Goal: Book appointment/travel/reservation

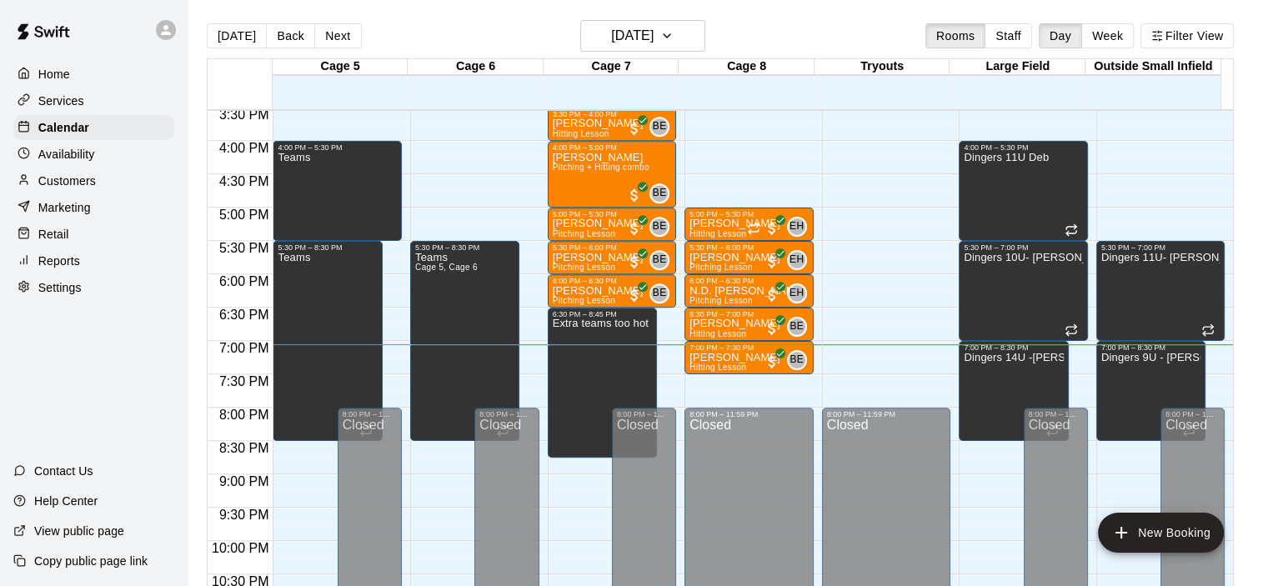
scroll to position [1054, 0]
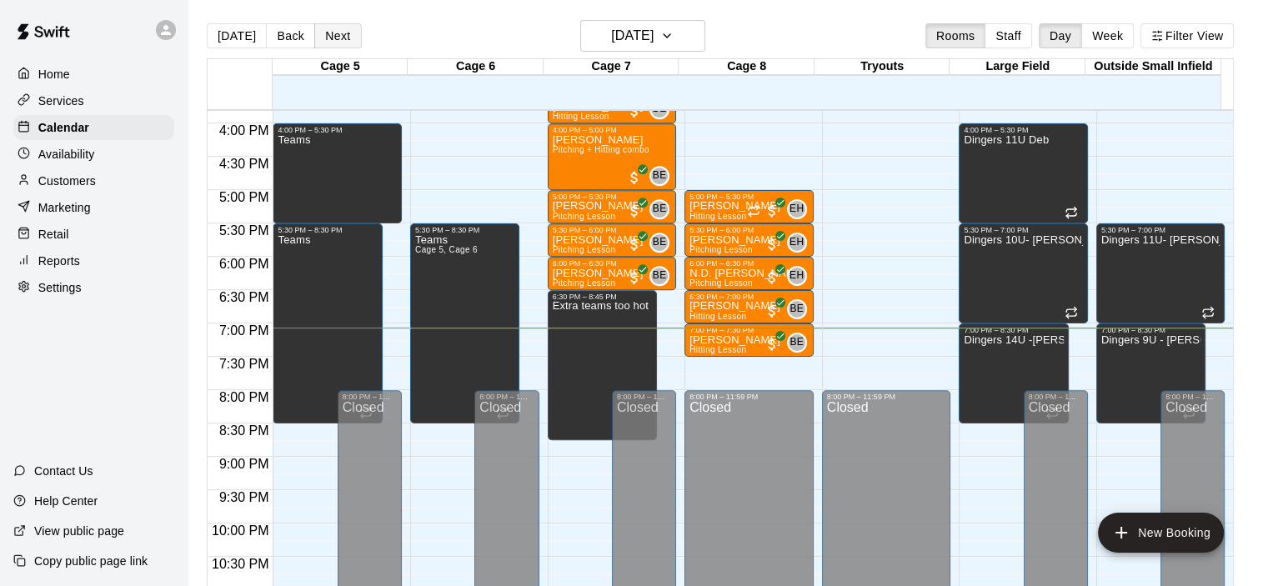
click at [338, 34] on button "Next" at bounding box center [337, 35] width 47 height 25
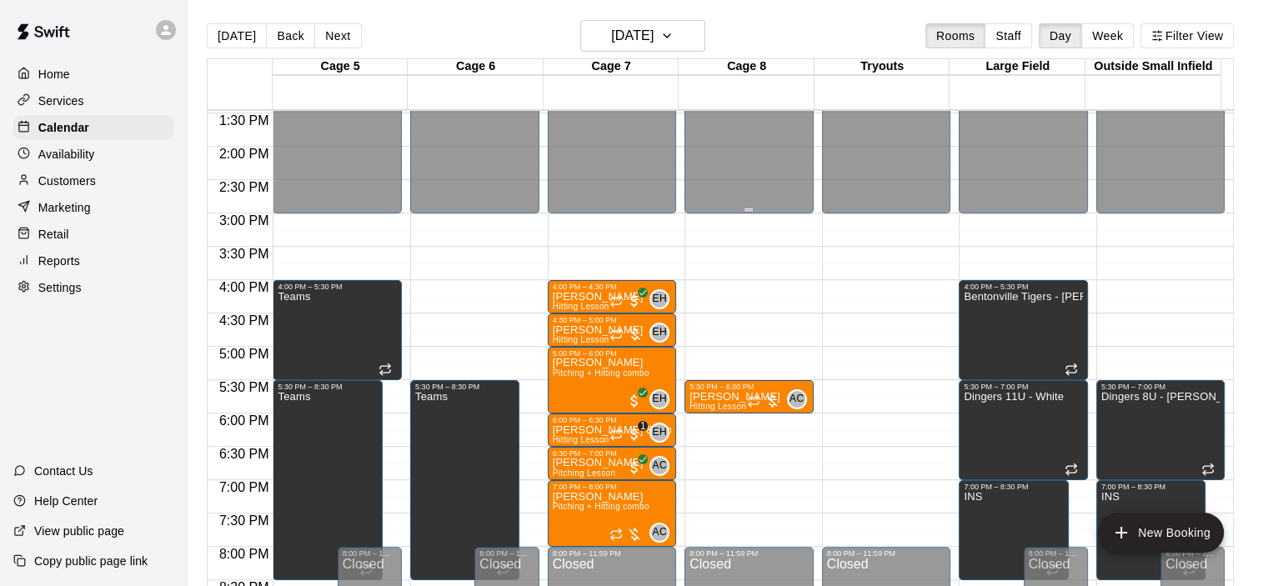
scroll to position [888, 0]
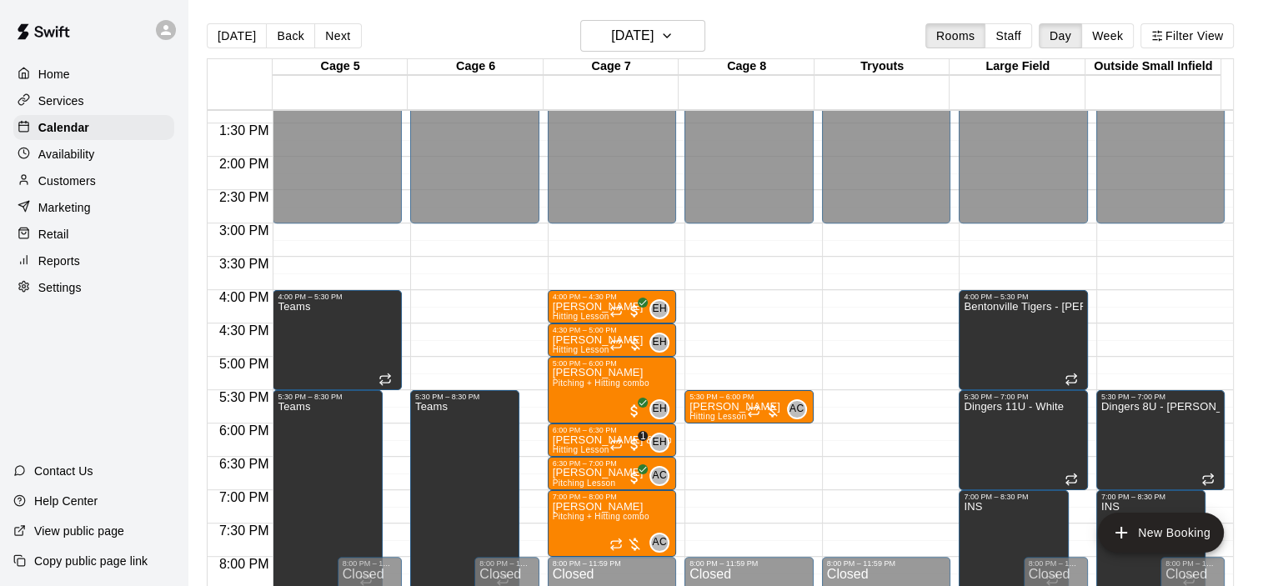
click at [660, 52] on div "[DATE] Back [DATE][DATE] Rooms Staff Day Week Filter View" at bounding box center [720, 39] width 1027 height 38
click at [653, 2] on main "[DATE] Back [DATE][DATE] Rooms Staff Day Week Filter View Cage 5 19 Tue Cage 6 …" at bounding box center [728, 306] width 1080 height 613
click at [644, 36] on h6 "[DATE]" at bounding box center [632, 35] width 43 height 23
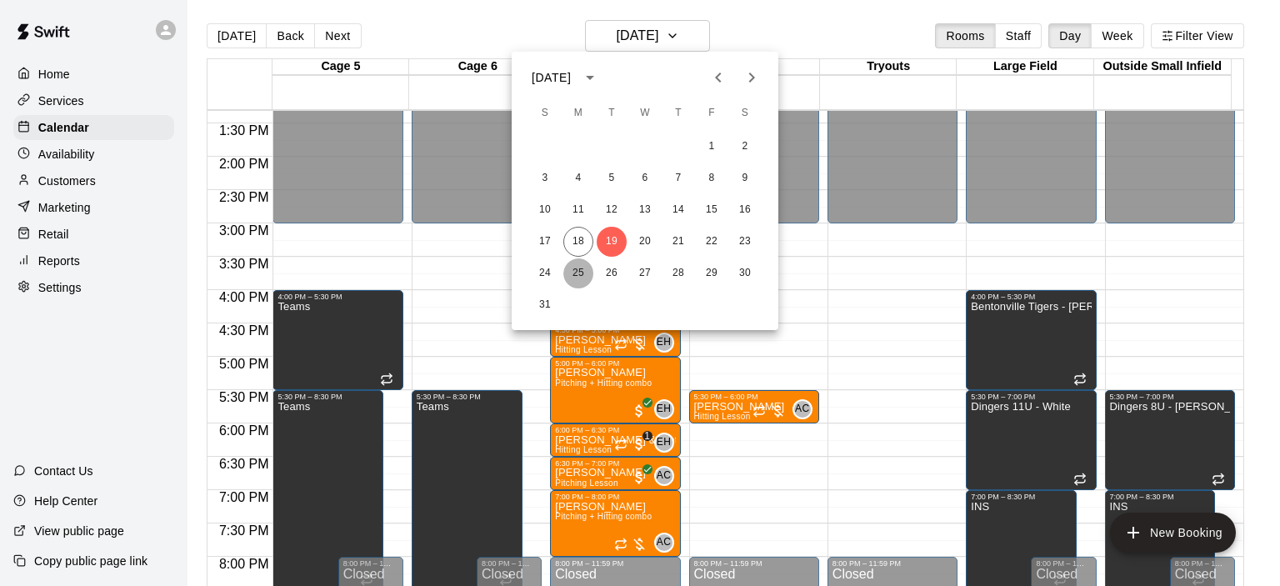
click at [579, 273] on button "25" at bounding box center [578, 273] width 30 height 30
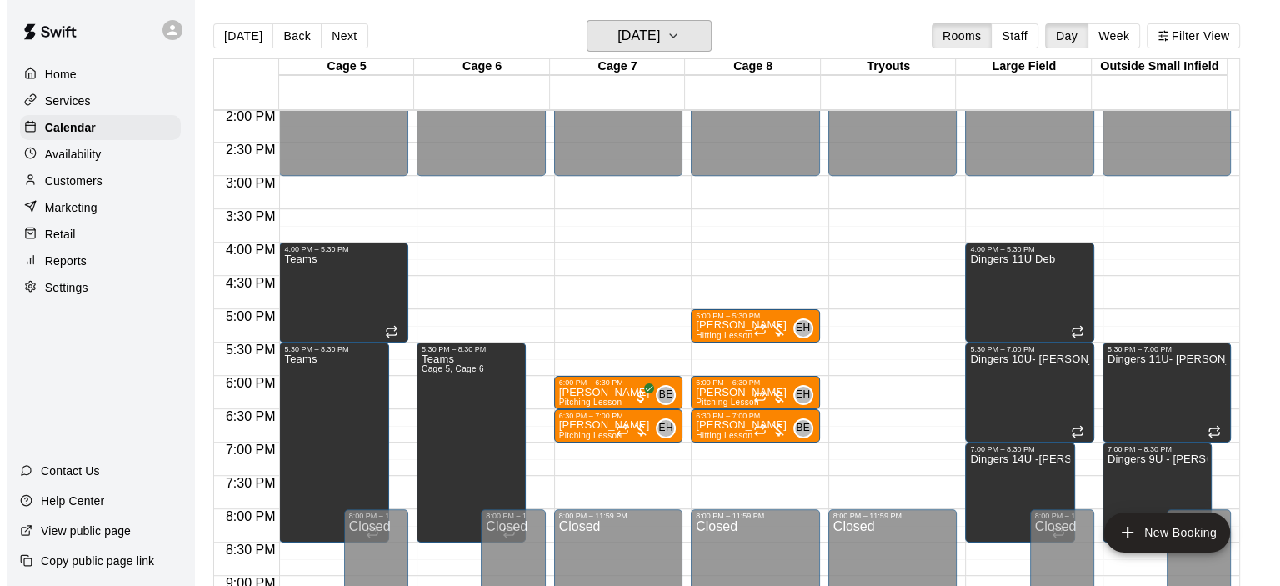
scroll to position [971, 0]
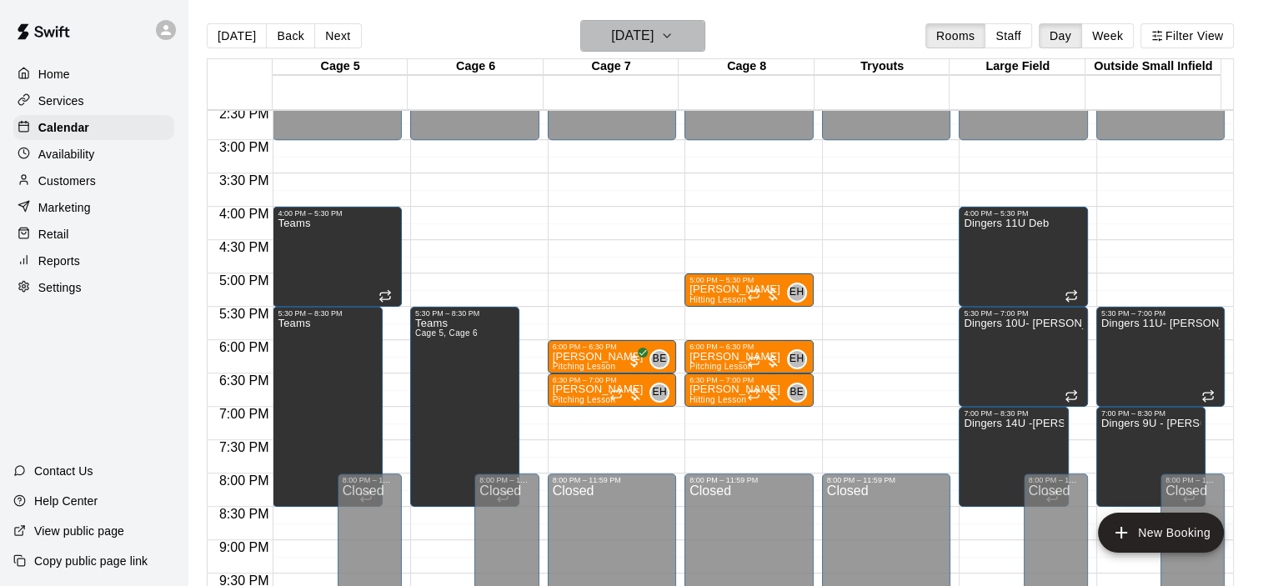
click at [674, 42] on icon "button" at bounding box center [666, 36] width 13 height 20
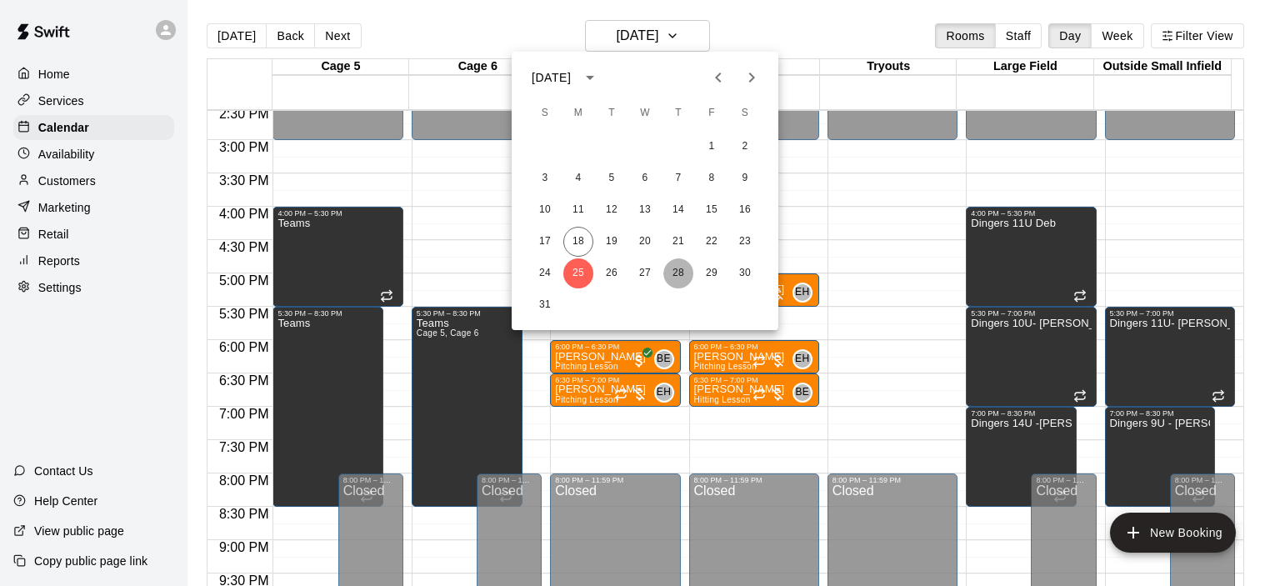
click at [674, 273] on button "28" at bounding box center [679, 273] width 30 height 30
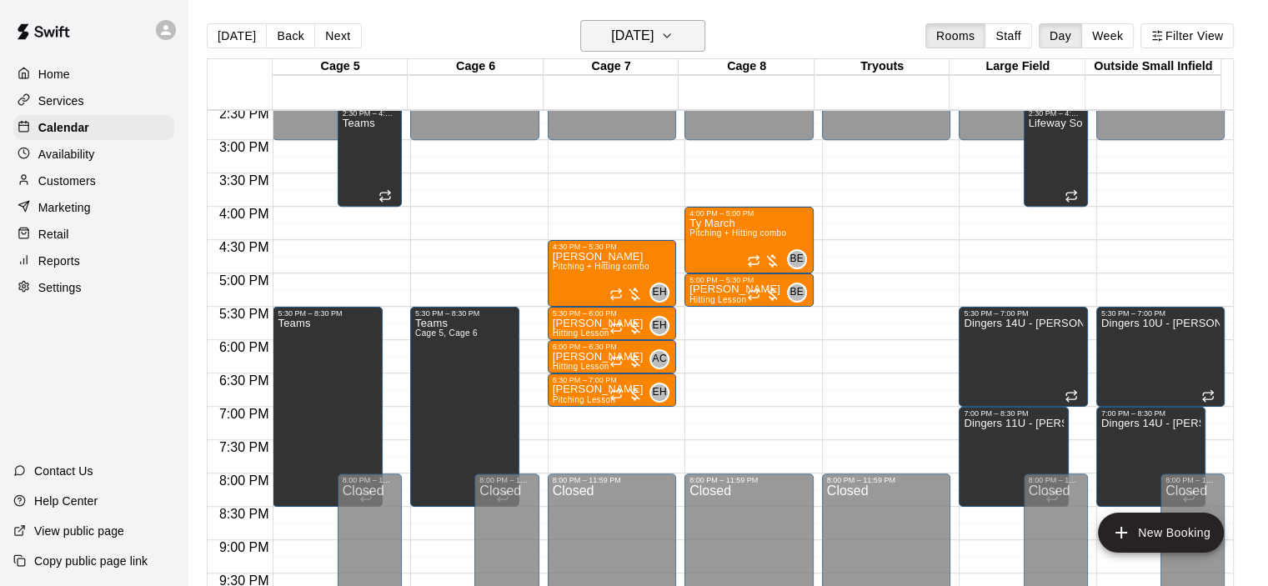
click at [689, 39] on button "[DATE]" at bounding box center [642, 36] width 125 height 32
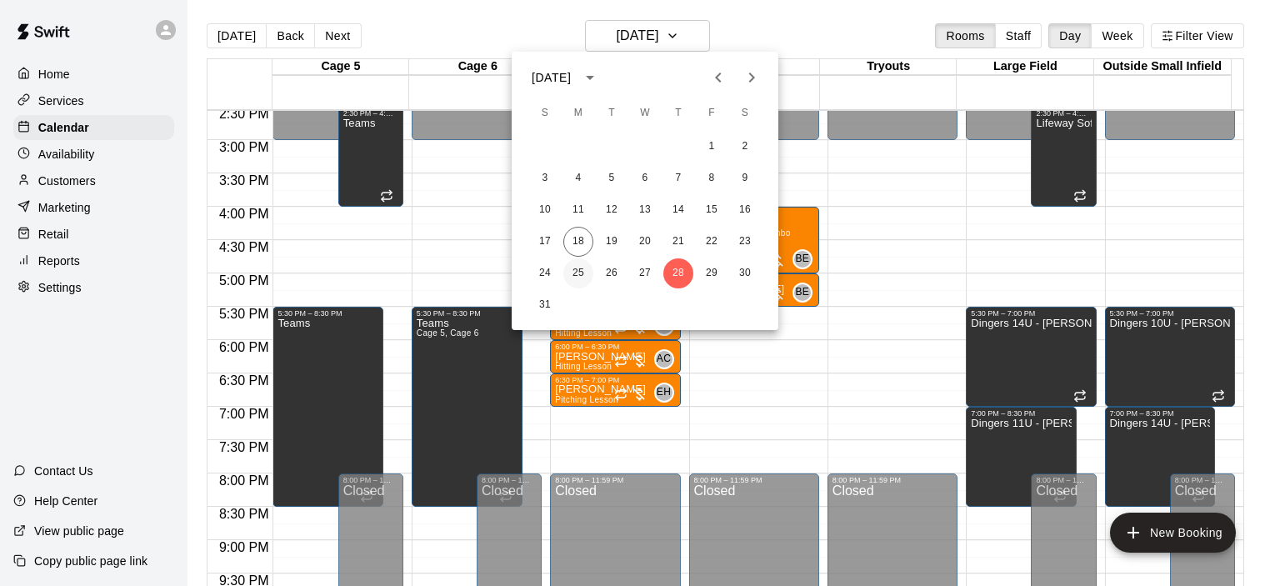
click at [577, 273] on button "25" at bounding box center [578, 273] width 30 height 30
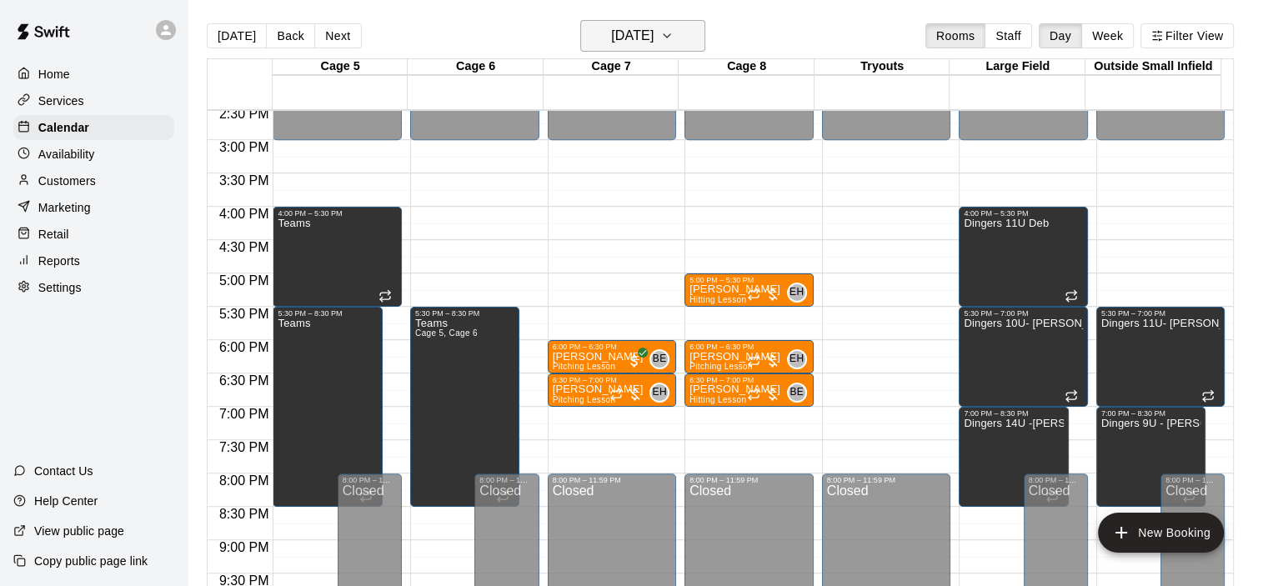
click at [622, 35] on h6 "[DATE]" at bounding box center [632, 35] width 43 height 23
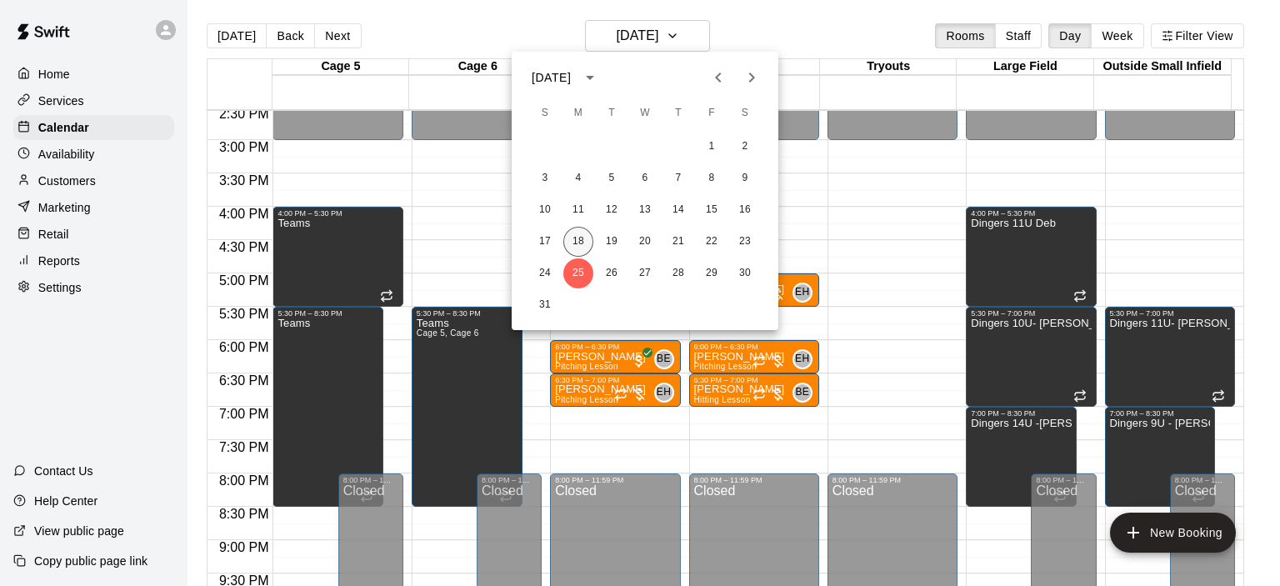
click at [573, 245] on button "18" at bounding box center [578, 242] width 30 height 30
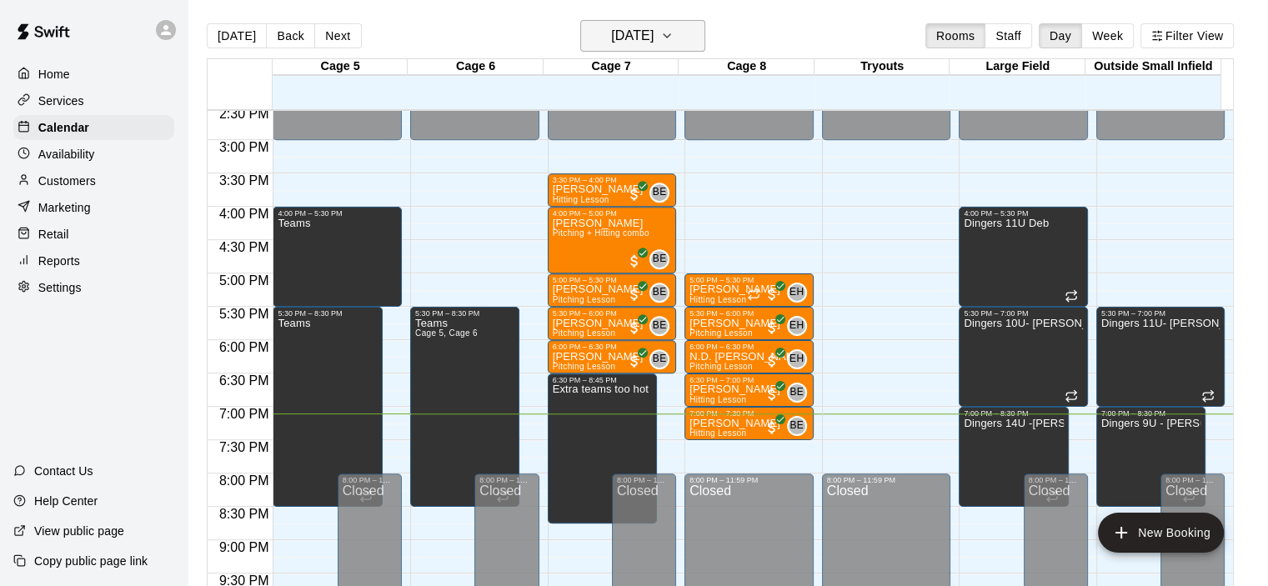
click at [637, 43] on h6 "[DATE]" at bounding box center [632, 35] width 43 height 23
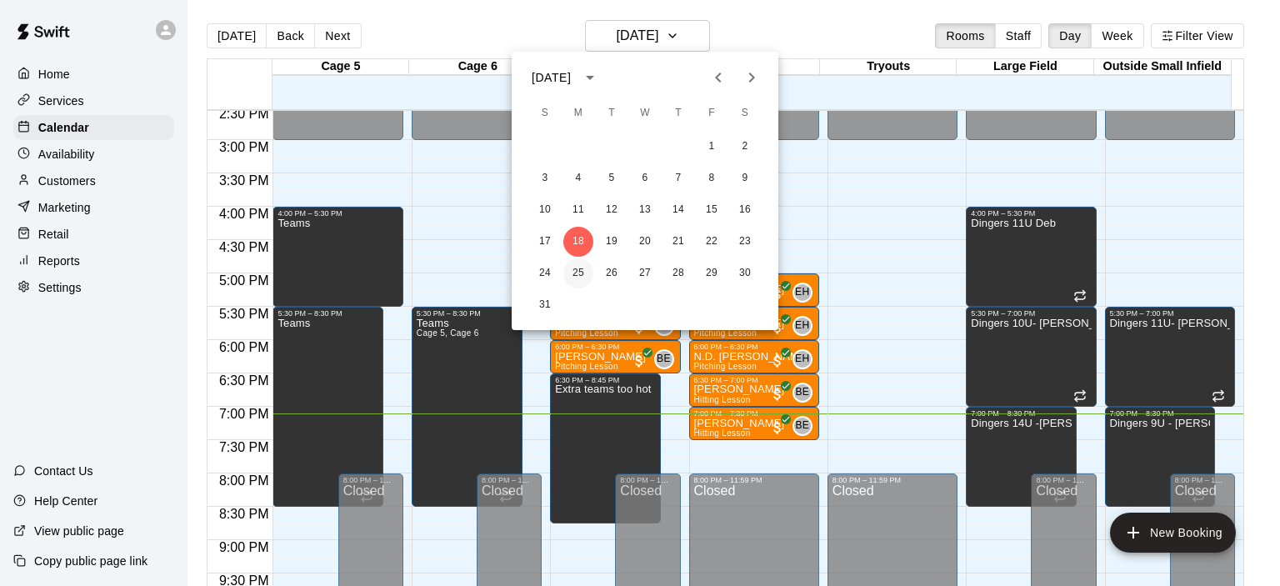
click at [583, 273] on button "25" at bounding box center [578, 273] width 30 height 30
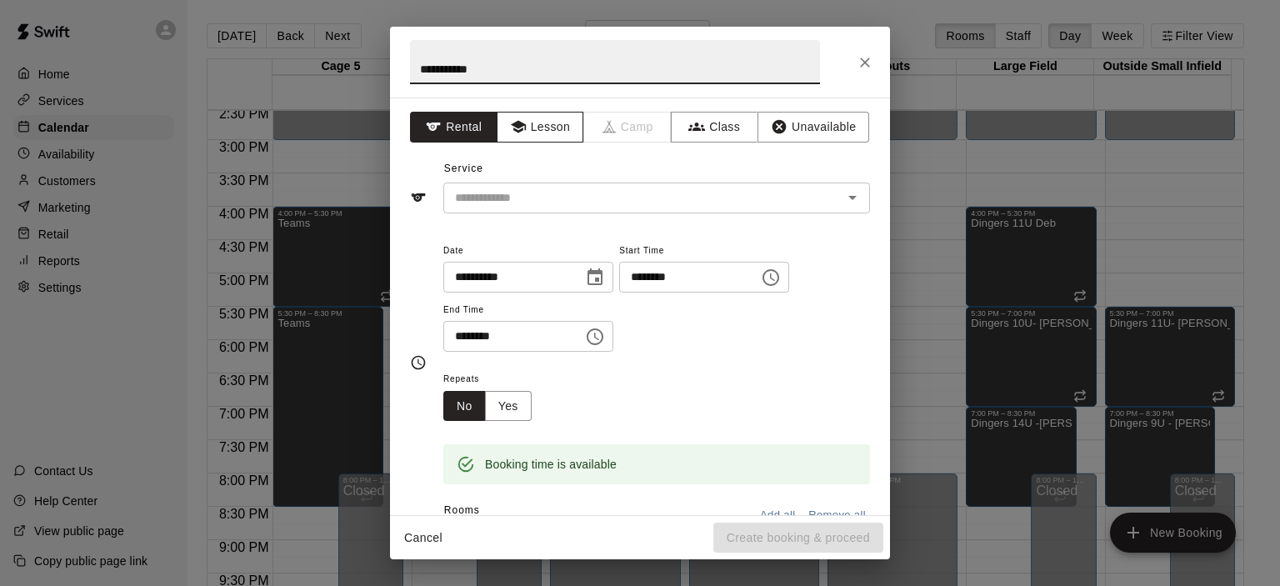
type input "**********"
click at [547, 121] on button "Lesson" at bounding box center [541, 127] width 88 height 31
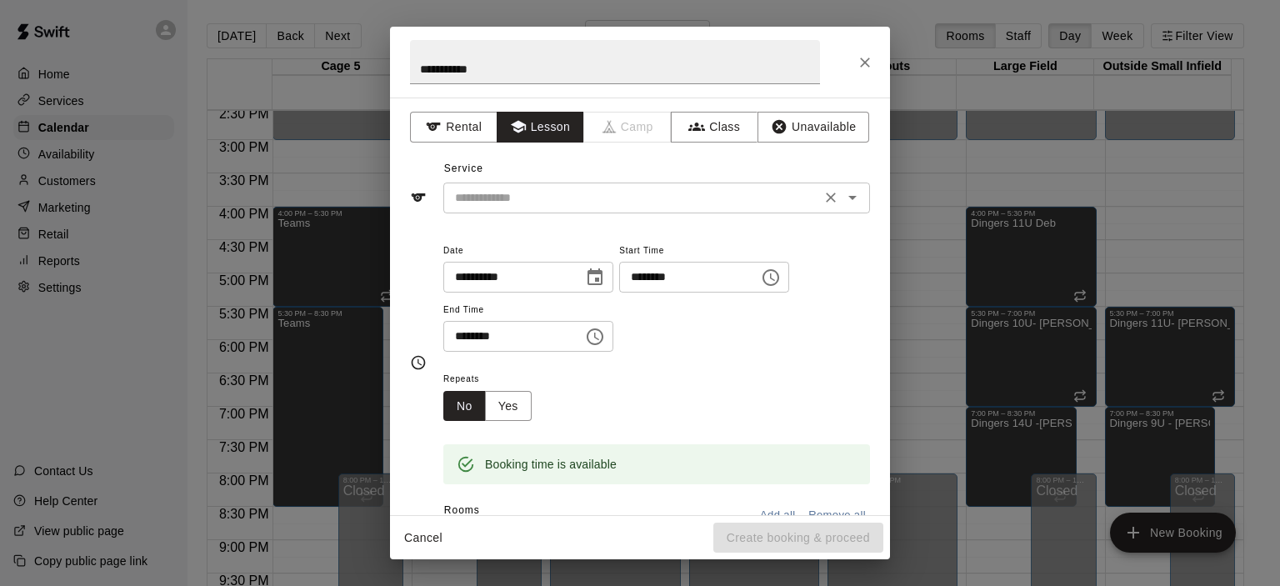
click at [565, 207] on input "text" at bounding box center [632, 198] width 368 height 21
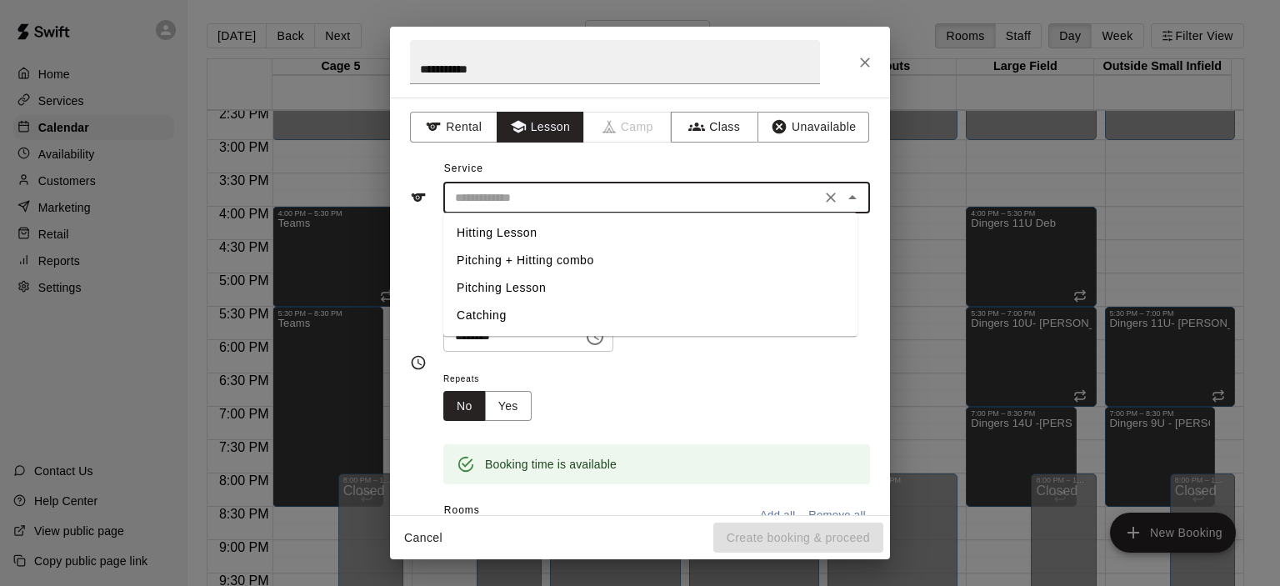
click at [511, 233] on li "Hitting Lesson" at bounding box center [650, 233] width 414 height 28
type input "**********"
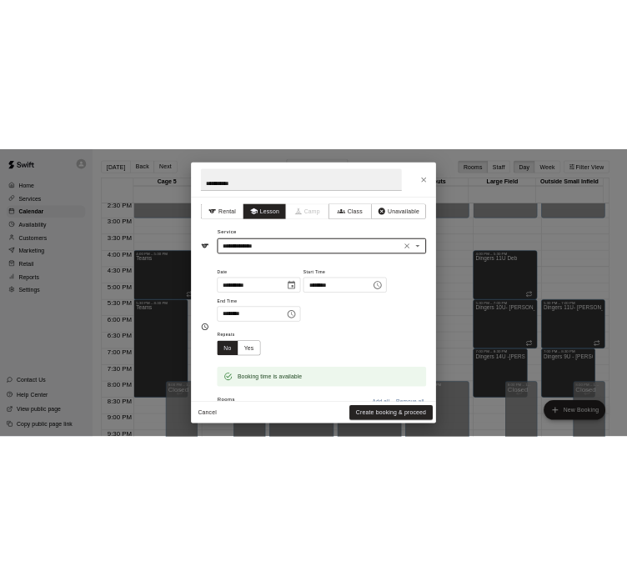
scroll to position [313, 0]
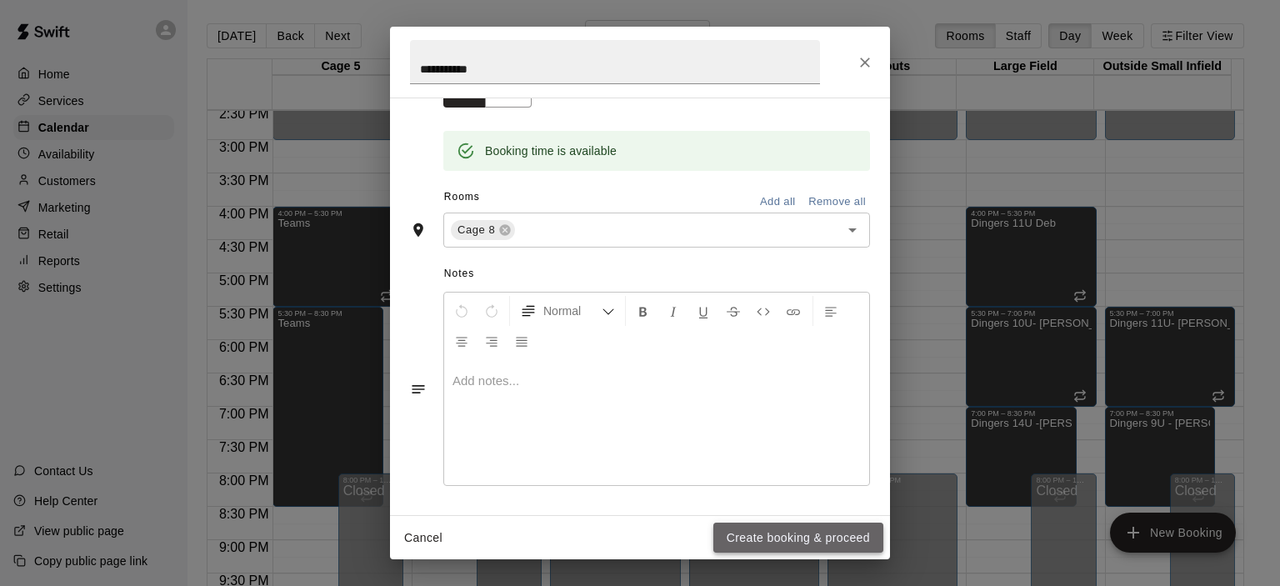
click at [769, 527] on button "Create booking & proceed" at bounding box center [799, 538] width 170 height 31
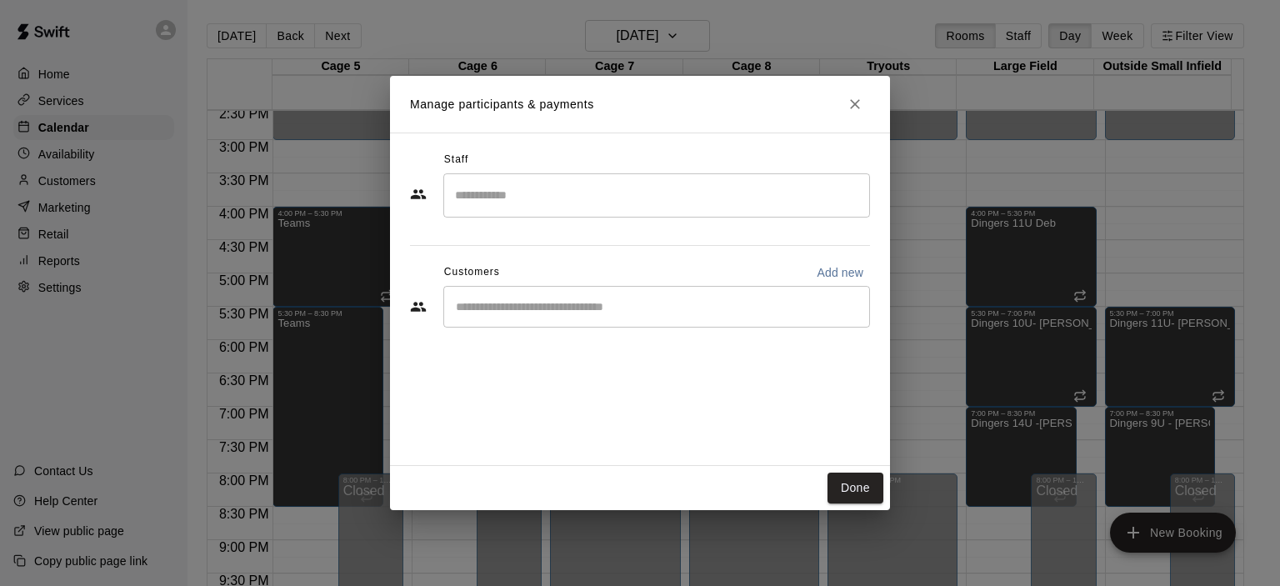
click at [570, 203] on input "Search staff" at bounding box center [657, 195] width 412 height 29
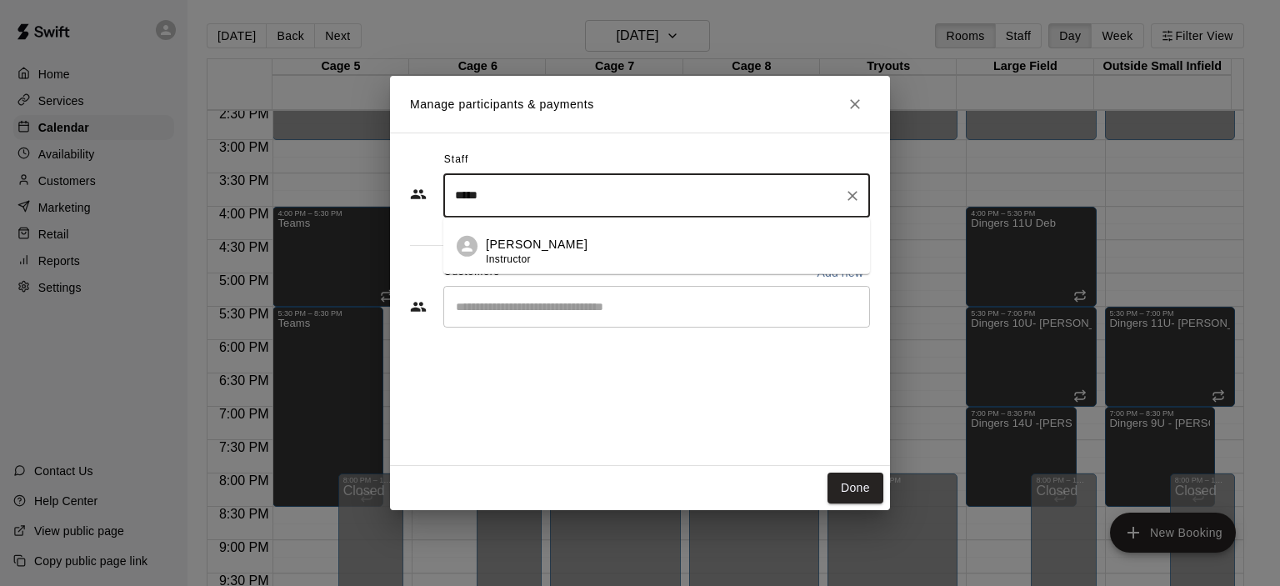
click at [544, 241] on p "[PERSON_NAME]" at bounding box center [537, 244] width 102 height 18
type input "*****"
click at [502, 307] on input "Start typing to search customers..." at bounding box center [657, 306] width 412 height 17
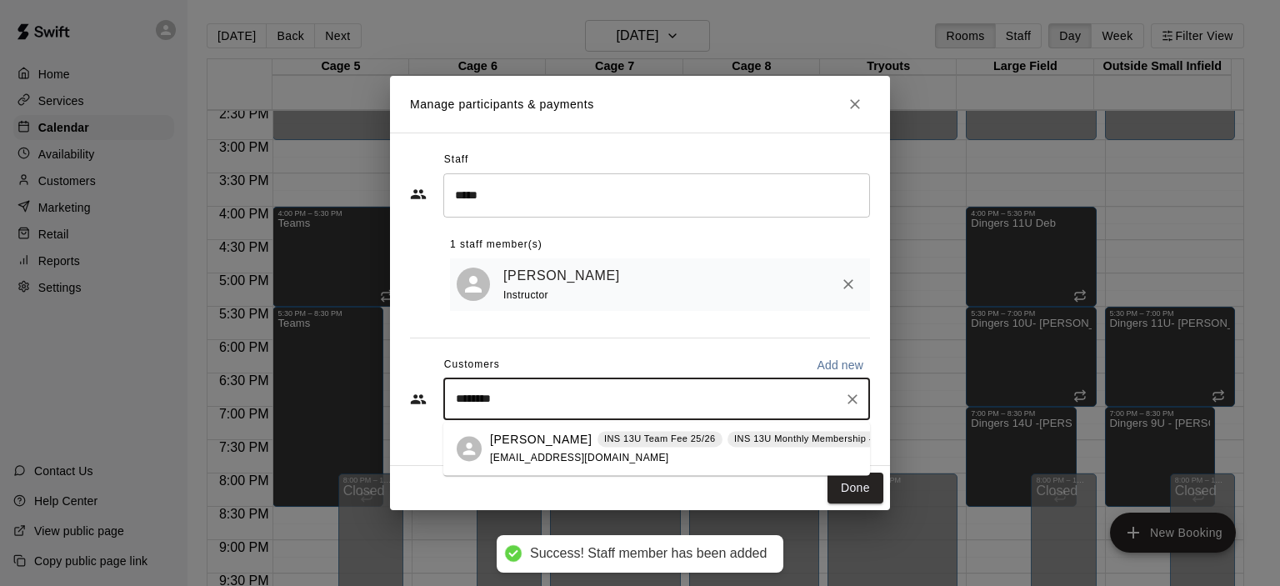
type input "*********"
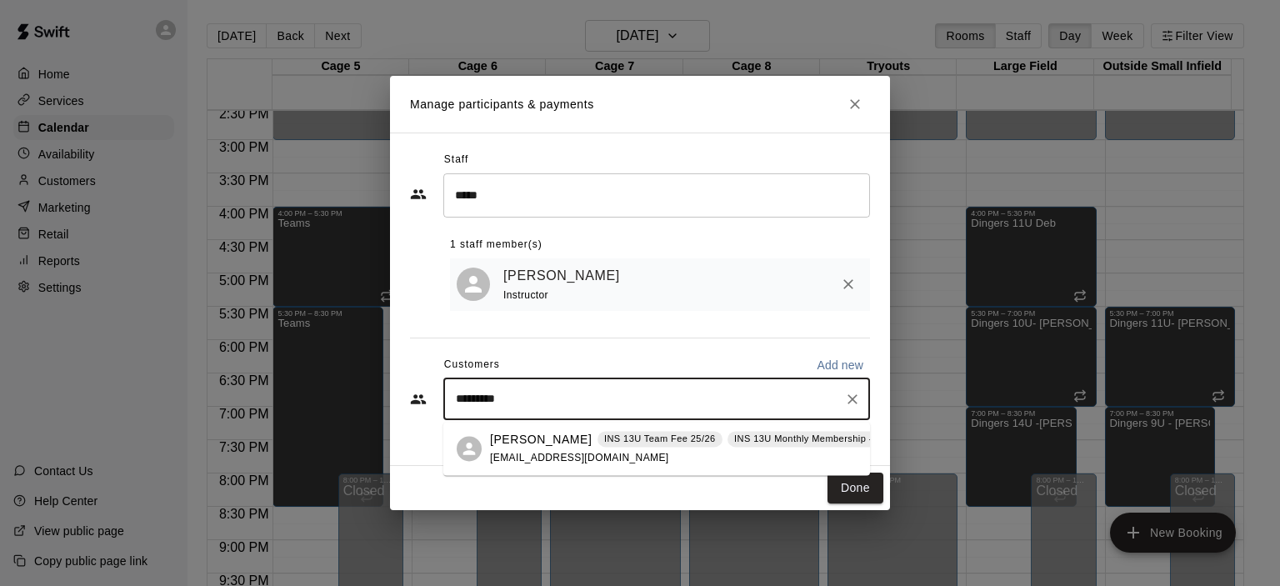
click at [522, 439] on p "[PERSON_NAME]" at bounding box center [541, 440] width 102 height 18
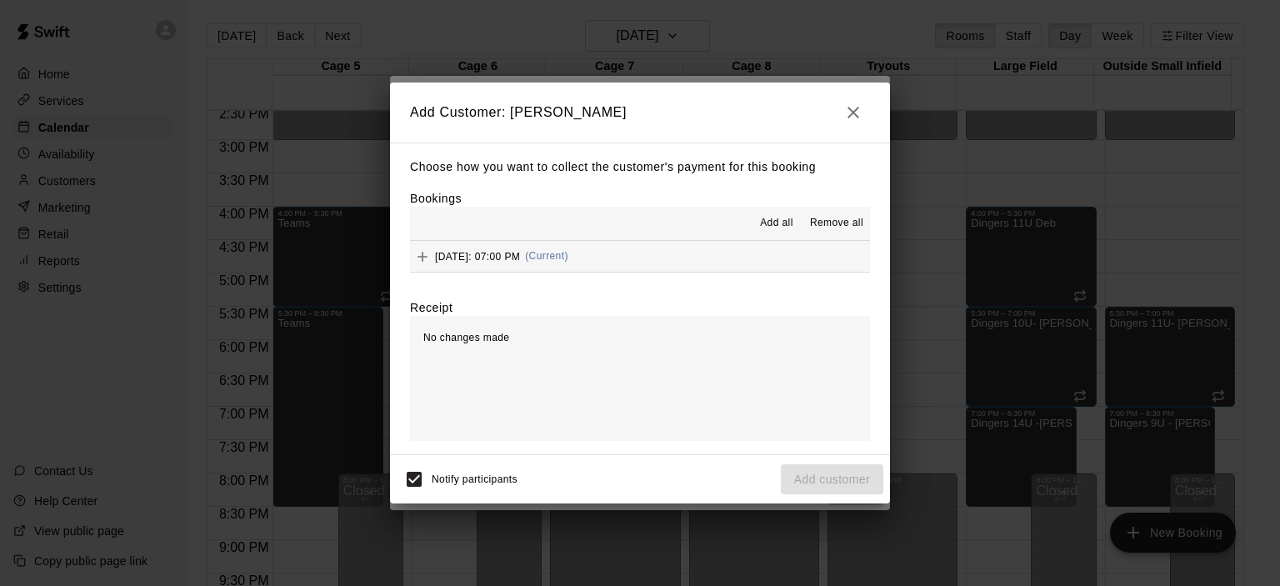
click at [766, 226] on span "Add all" at bounding box center [776, 223] width 33 height 17
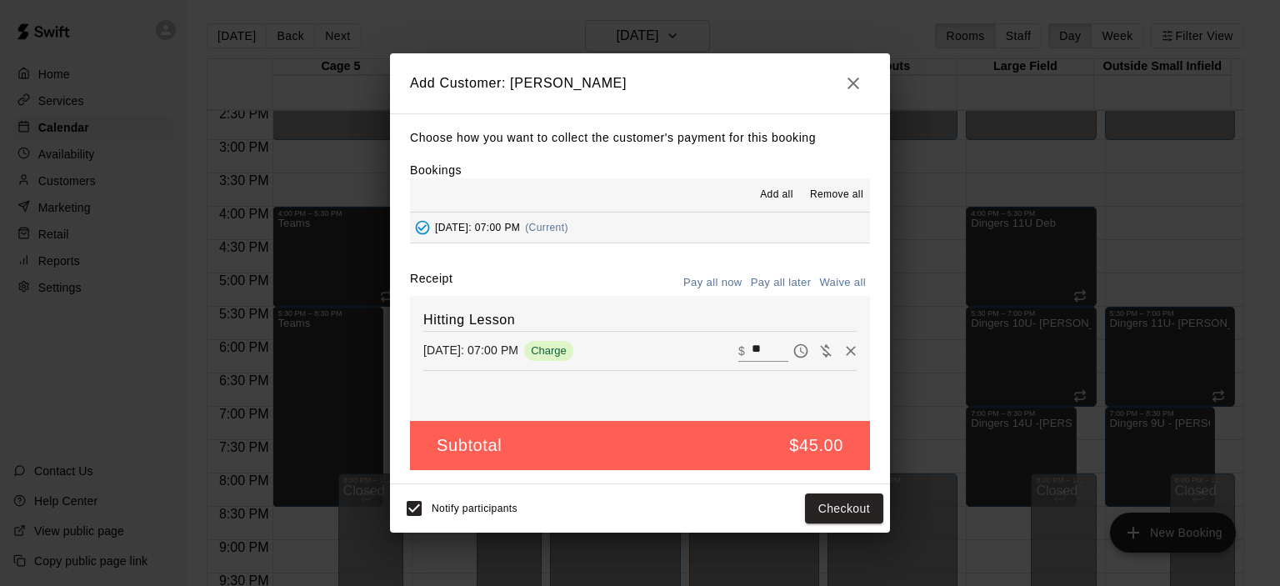
click at [830, 283] on button "Waive all" at bounding box center [842, 283] width 55 height 26
type input "*"
click at [843, 510] on button "Add customer" at bounding box center [832, 508] width 103 height 31
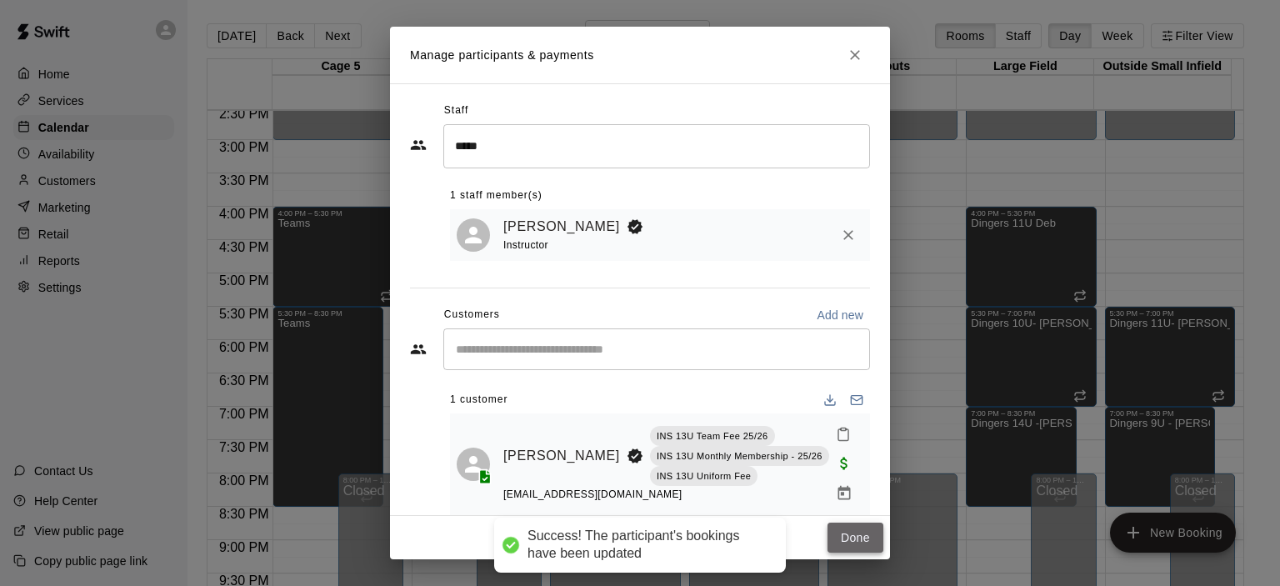
click at [861, 538] on button "Done" at bounding box center [856, 538] width 56 height 31
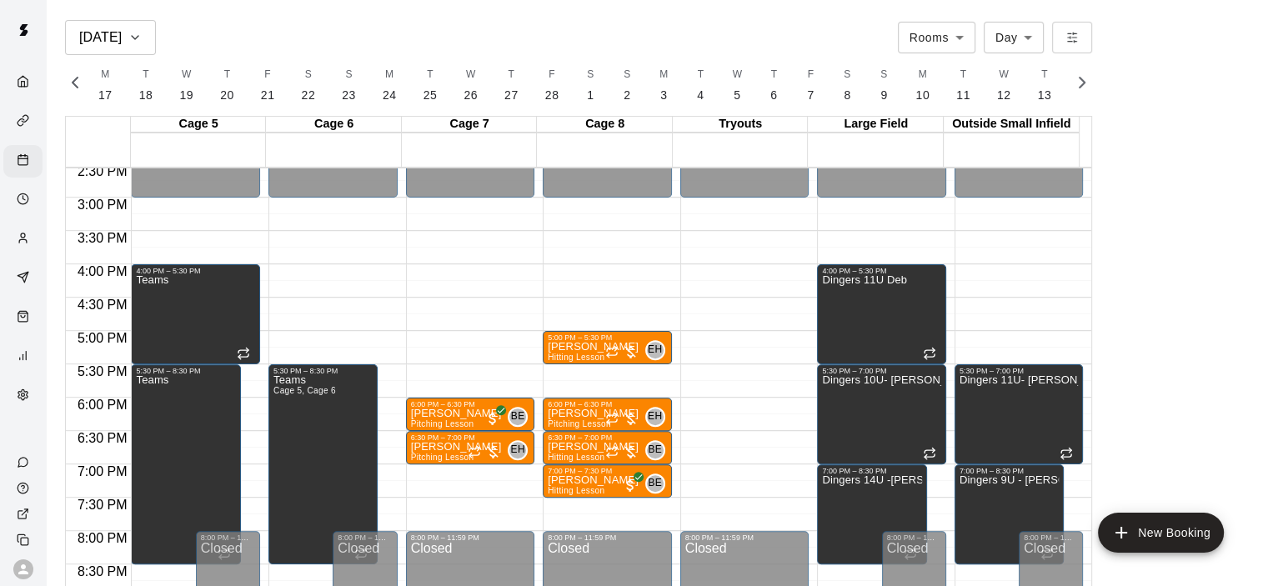
click at [57, 193] on div "[DATE] Rooms ***** ​ Day *** ​ M 17 T 18 W 19 T 20 F 21 S 22 S 23 M 24 T 25 W 2…" at bounding box center [579, 313] width 1052 height 586
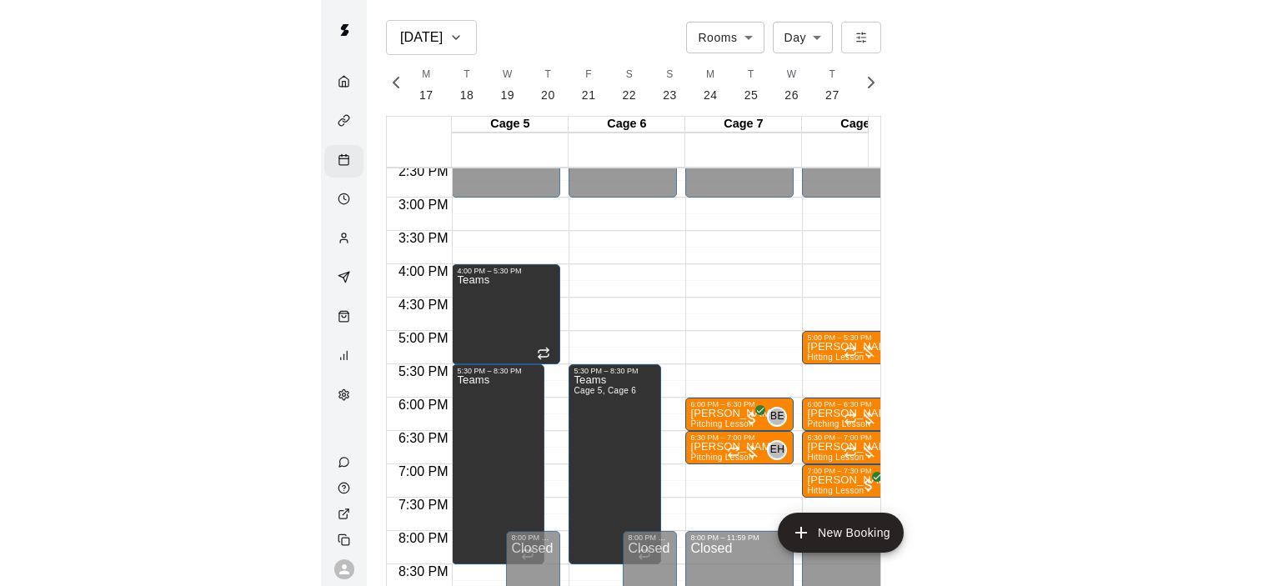
scroll to position [0, 7247]
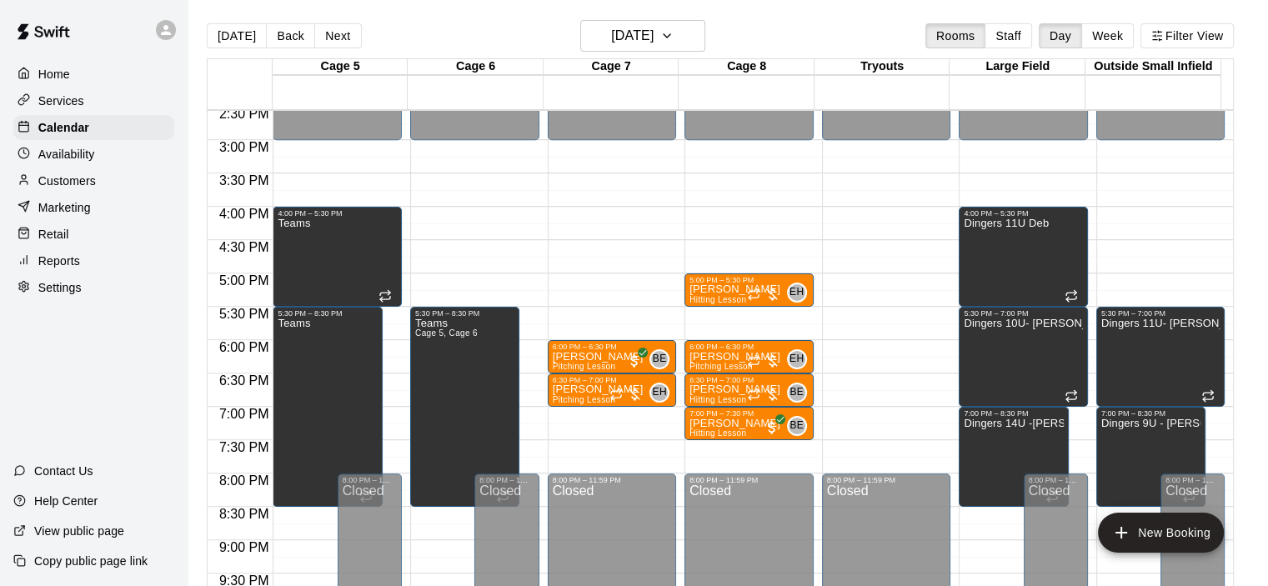
click at [68, 189] on p "Customers" at bounding box center [67, 181] width 58 height 17
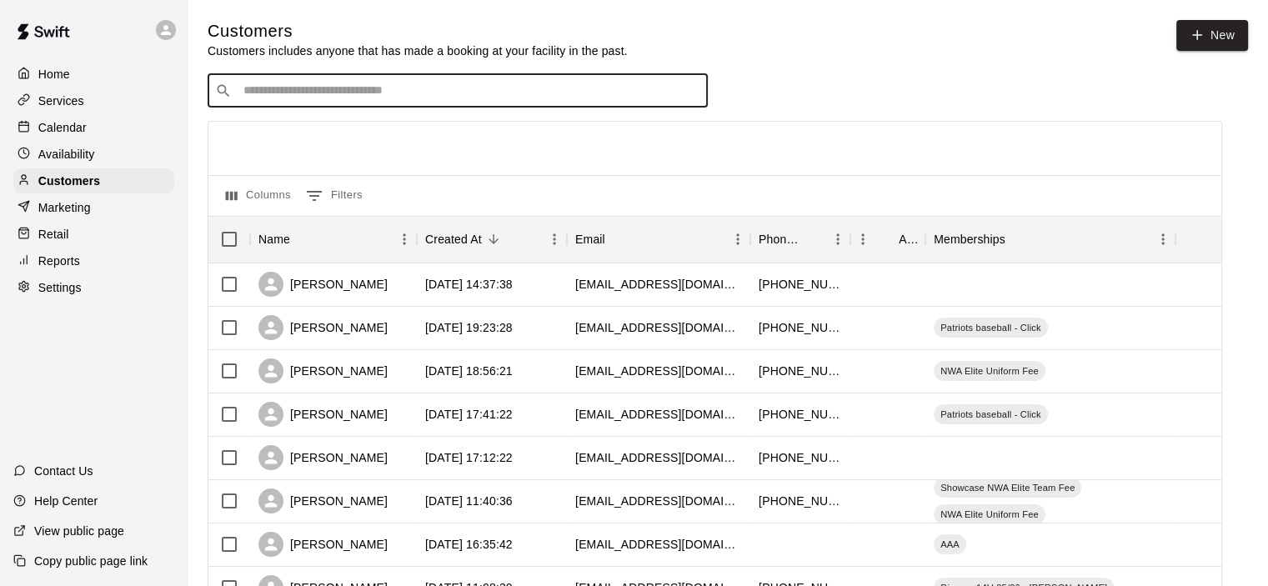
click at [396, 93] on input "Search customers by name or email" at bounding box center [469, 91] width 462 height 17
type input "*"
type input "***"
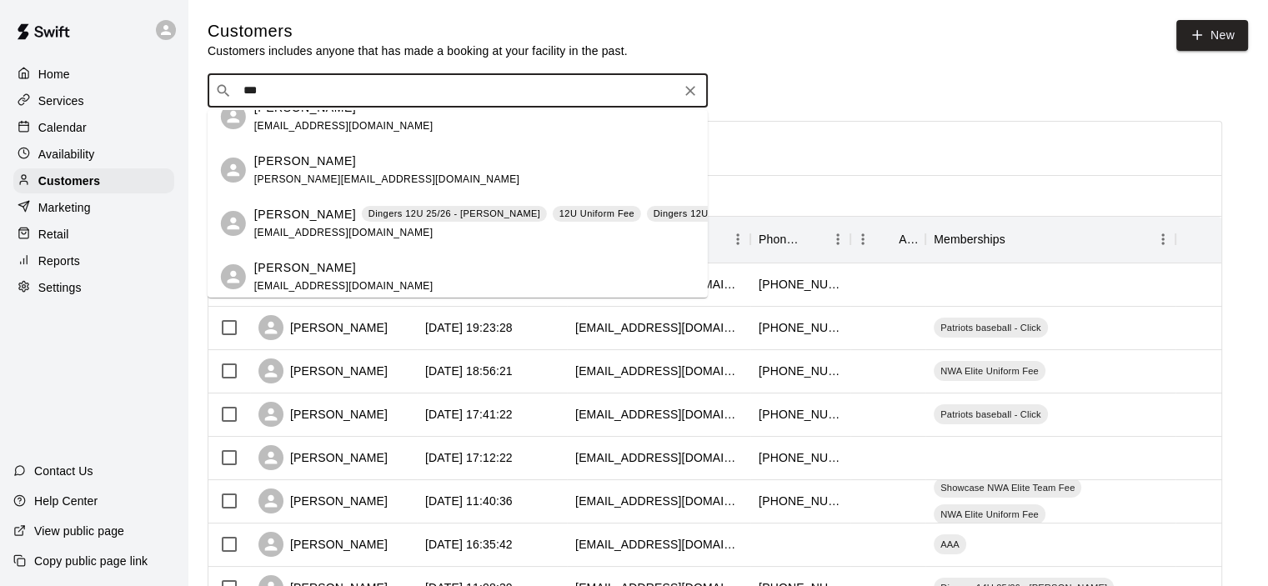
scroll to position [583, 0]
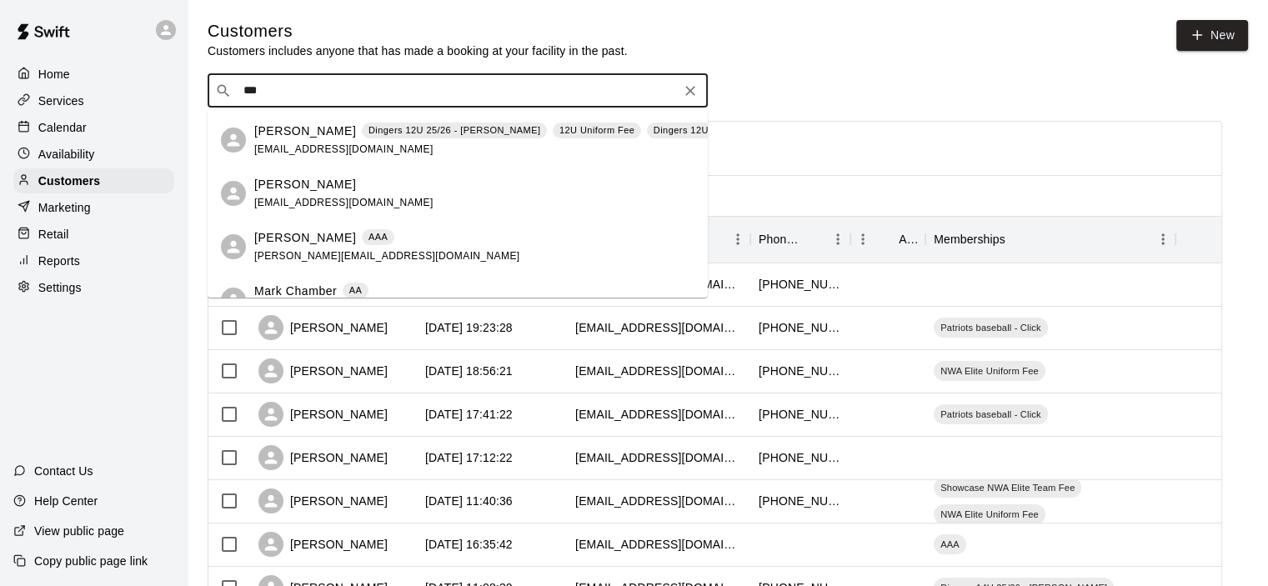
click at [316, 236] on p "[PERSON_NAME]" at bounding box center [305, 238] width 102 height 18
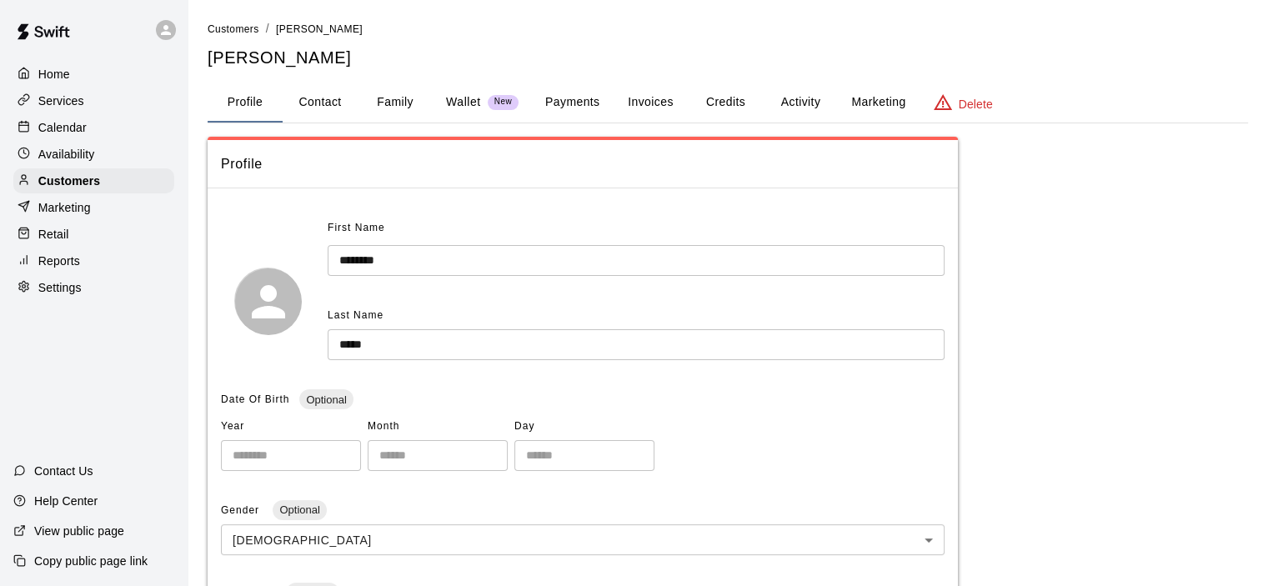
click at [784, 101] on button "Activity" at bounding box center [800, 103] width 75 height 40
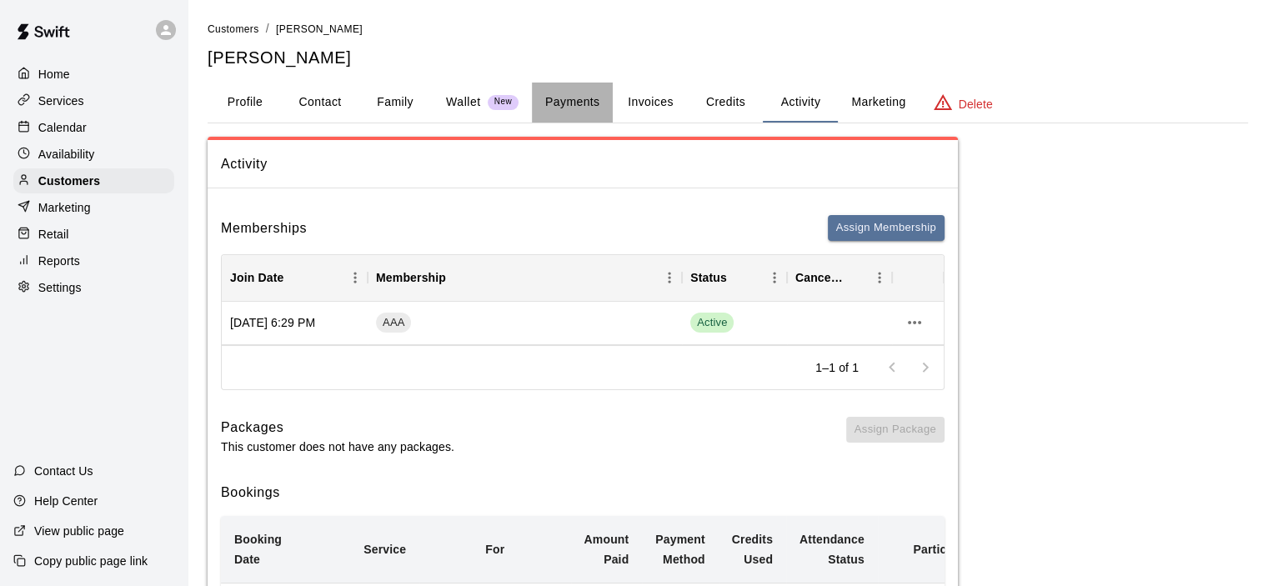
drag, startPoint x: 575, startPoint y: 106, endPoint x: 557, endPoint y: 102, distance: 18.8
click at [576, 106] on button "Payments" at bounding box center [572, 103] width 81 height 40
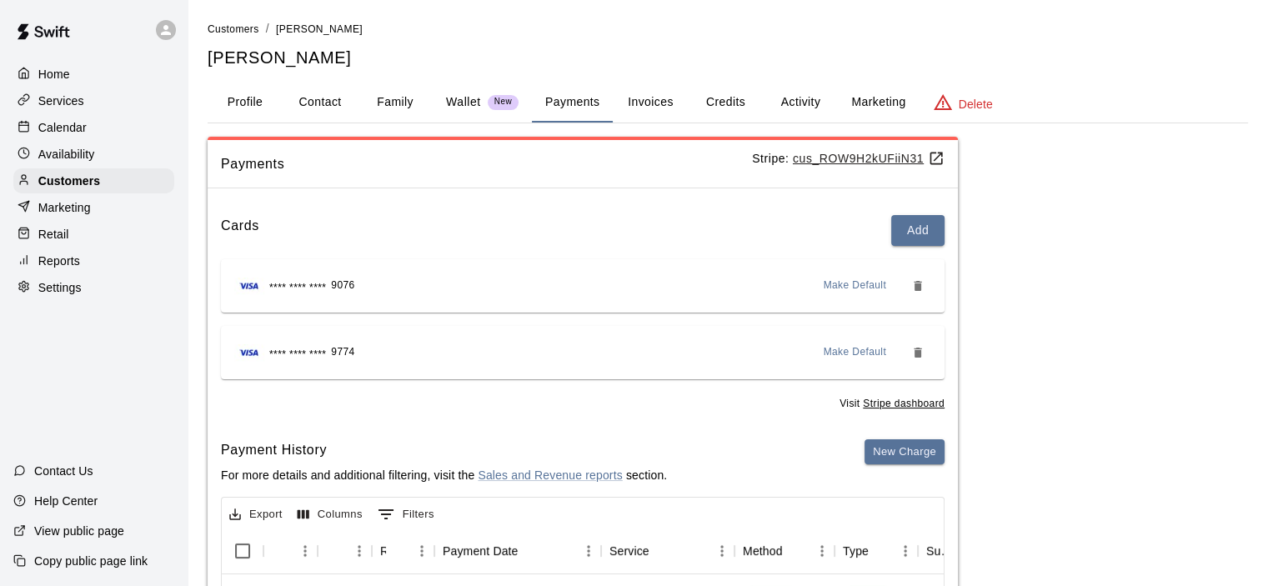
click at [388, 97] on button "Family" at bounding box center [395, 103] width 75 height 40
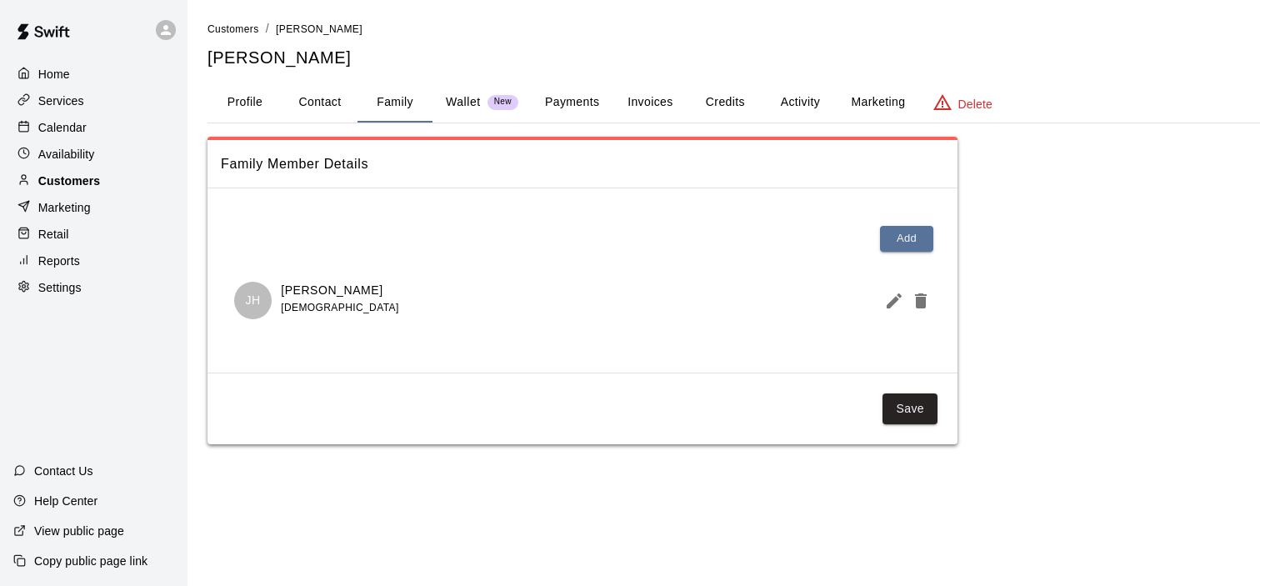
click at [90, 176] on div "Customers" at bounding box center [93, 180] width 161 height 25
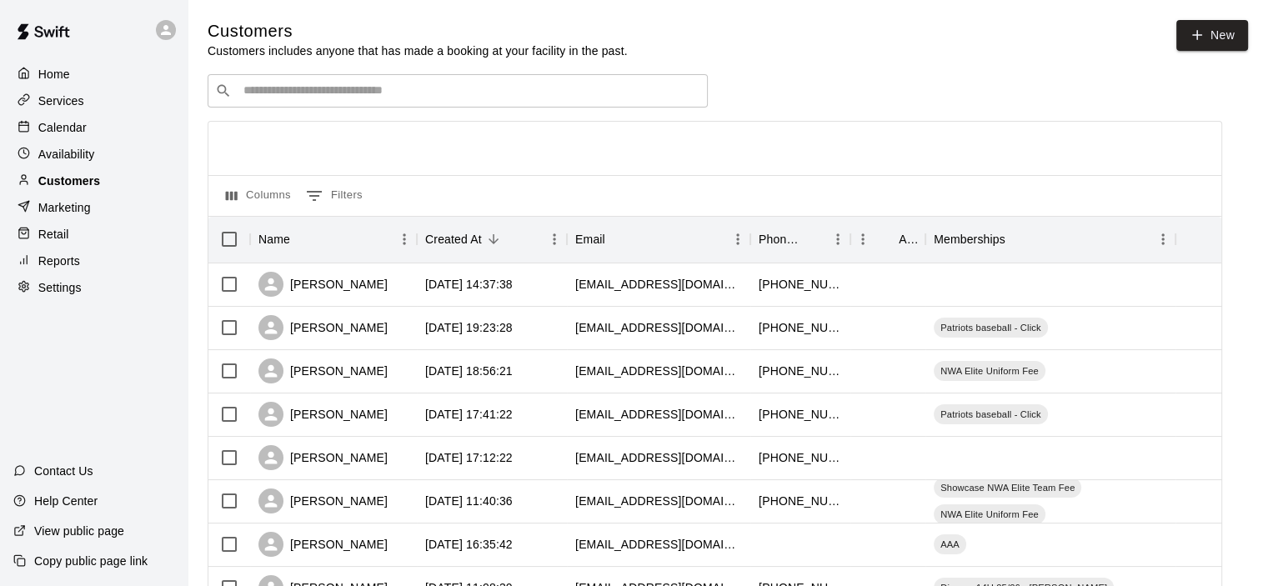
click at [89, 180] on p "Customers" at bounding box center [69, 181] width 62 height 17
click at [67, 127] on p "Calendar" at bounding box center [62, 127] width 48 height 17
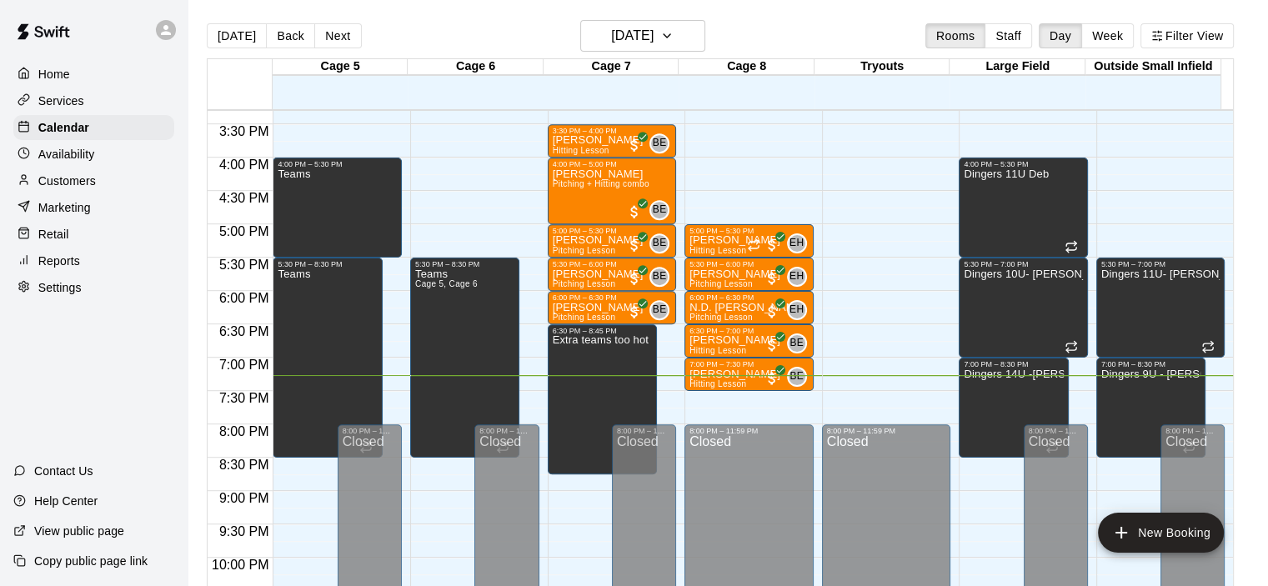
scroll to position [971, 0]
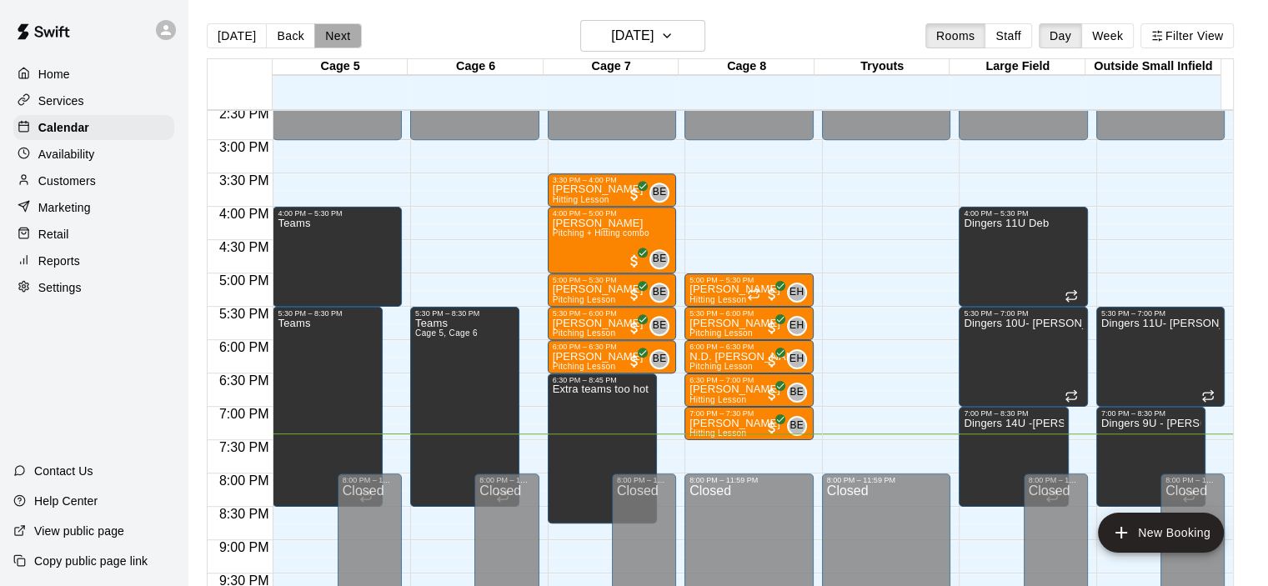
click at [343, 31] on button "Next" at bounding box center [337, 35] width 47 height 25
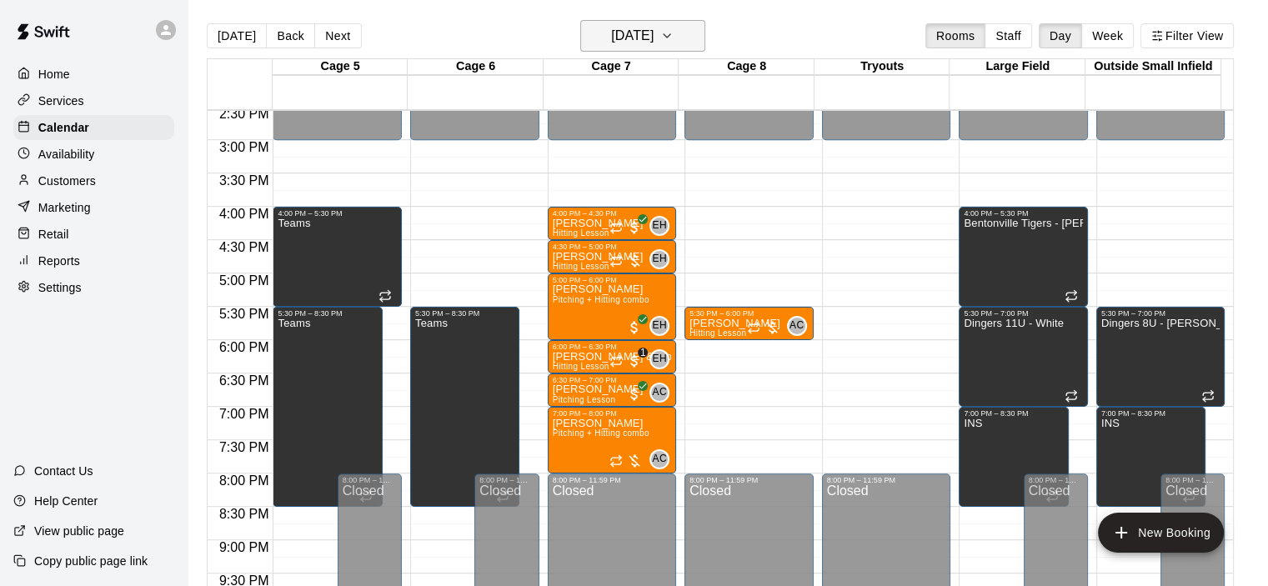
click at [612, 43] on h6 "[DATE]" at bounding box center [632, 35] width 43 height 23
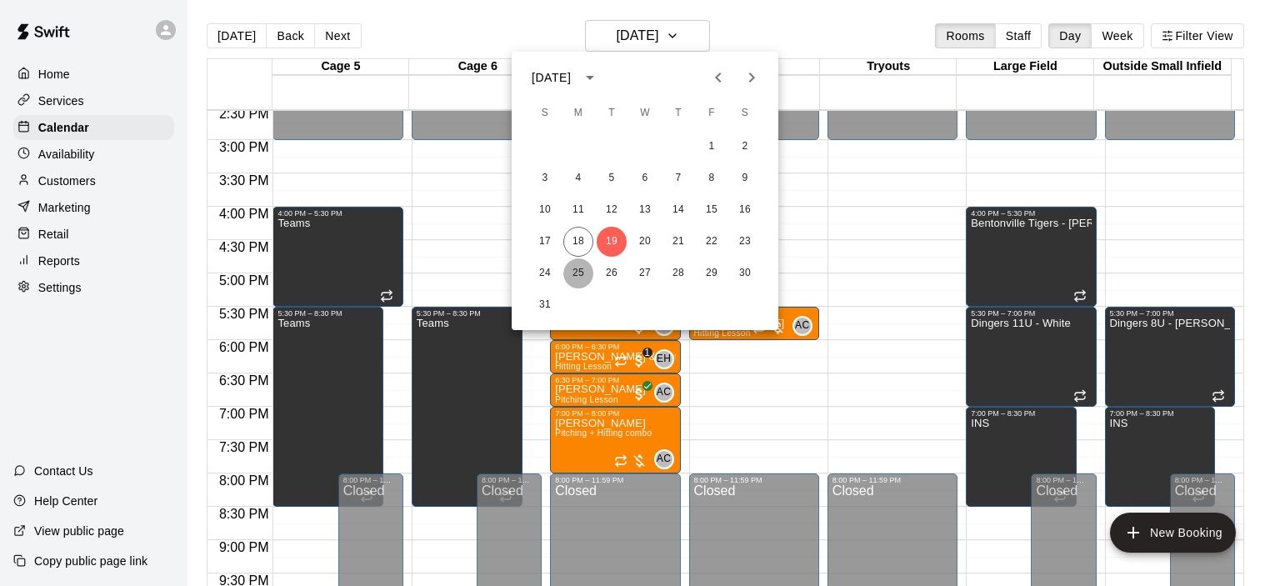
click at [586, 274] on button "25" at bounding box center [578, 273] width 30 height 30
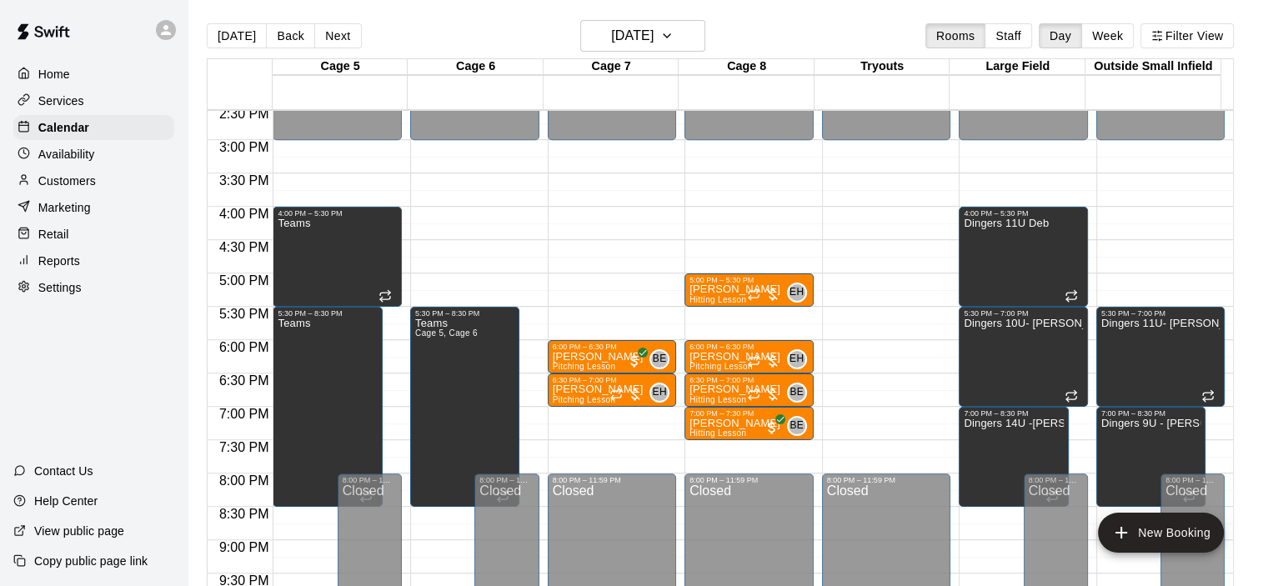
click at [46, 189] on p "Customers" at bounding box center [67, 181] width 58 height 17
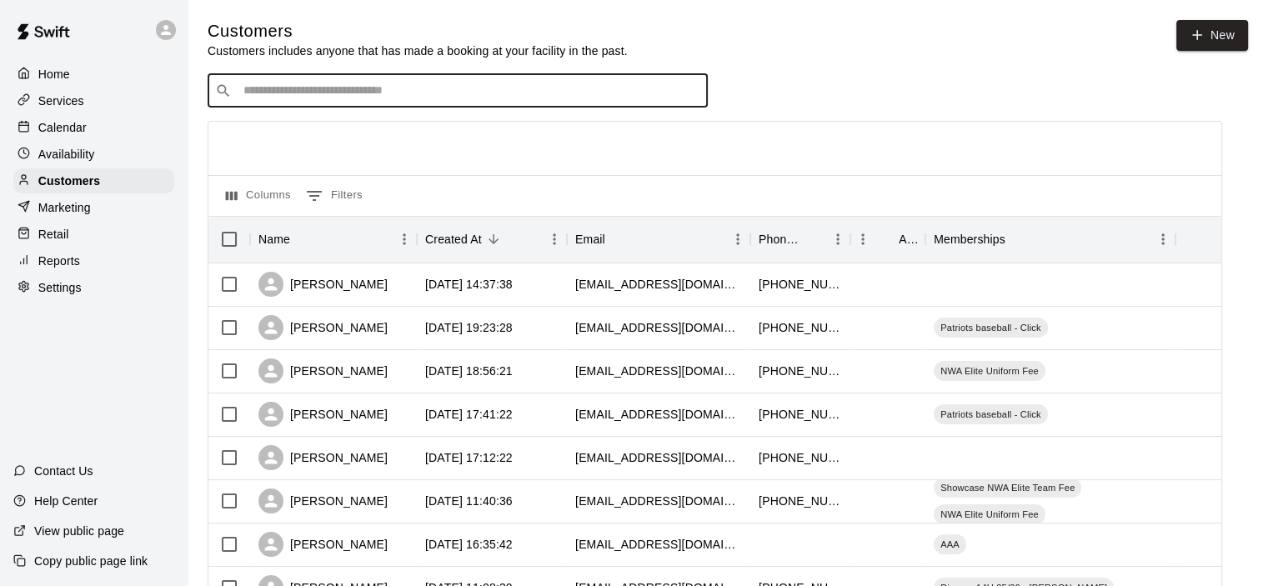
click at [336, 99] on input "Search customers by name or email" at bounding box center [469, 91] width 462 height 17
type input "******"
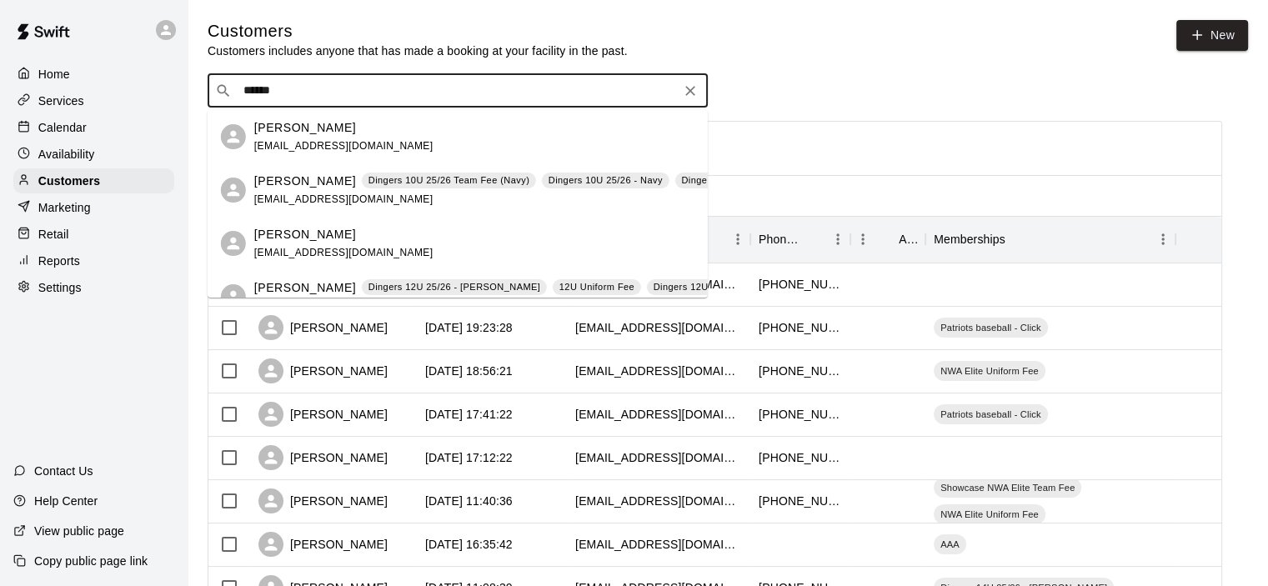
click at [337, 175] on p "[PERSON_NAME]" at bounding box center [305, 182] width 102 height 18
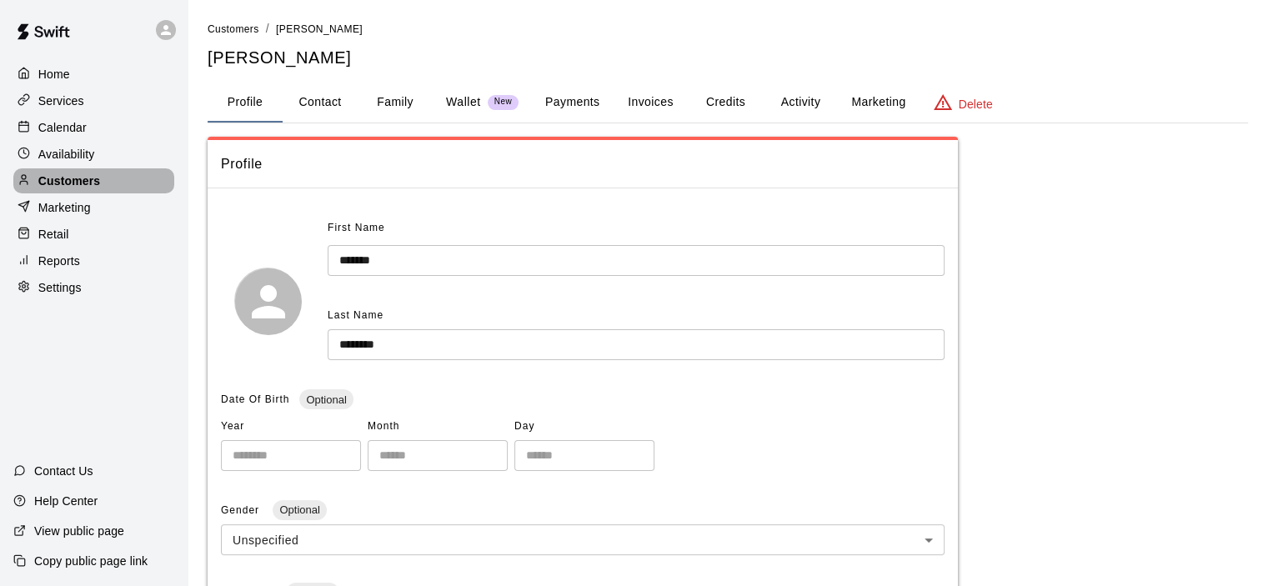
click at [67, 189] on p "Customers" at bounding box center [69, 181] width 62 height 17
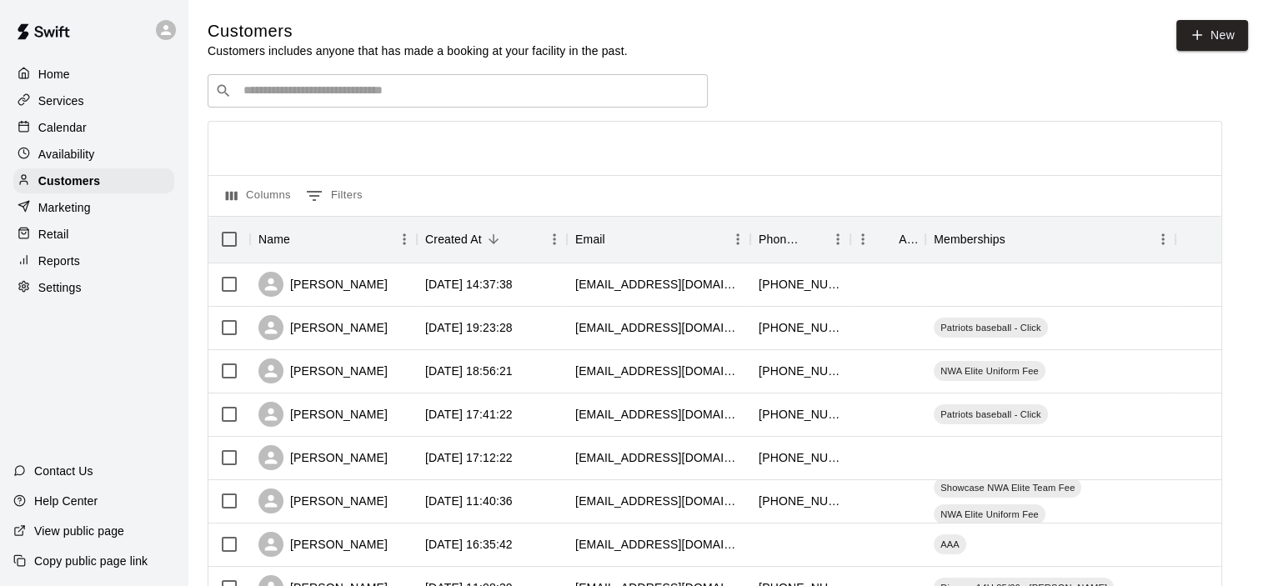
click at [87, 126] on div "Calendar" at bounding box center [93, 127] width 161 height 25
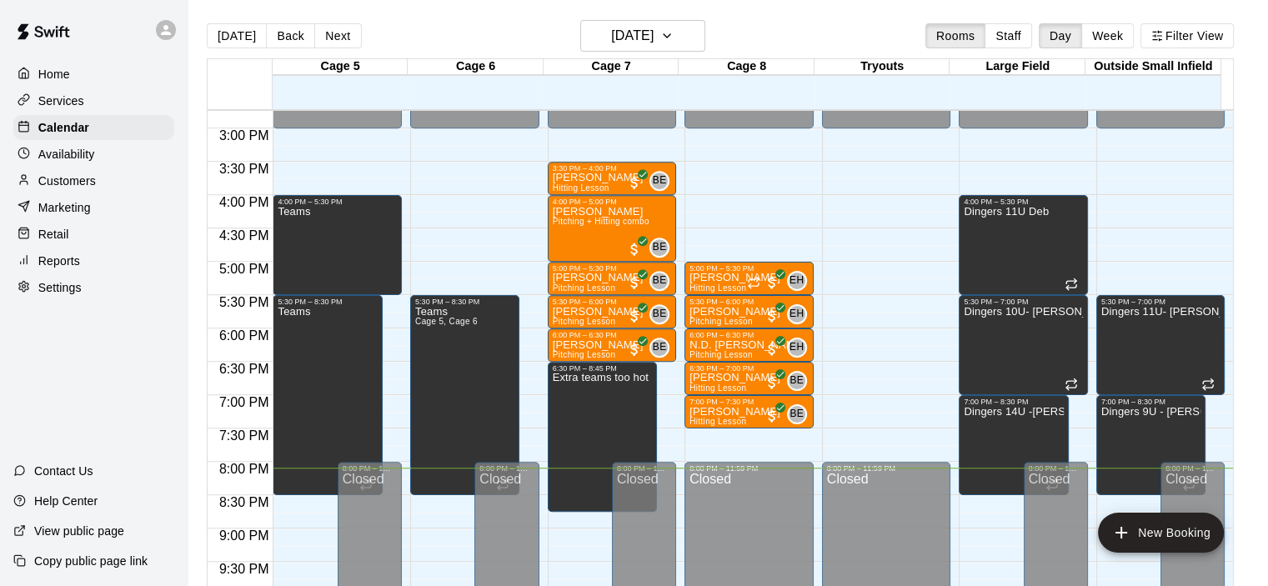
scroll to position [888, 0]
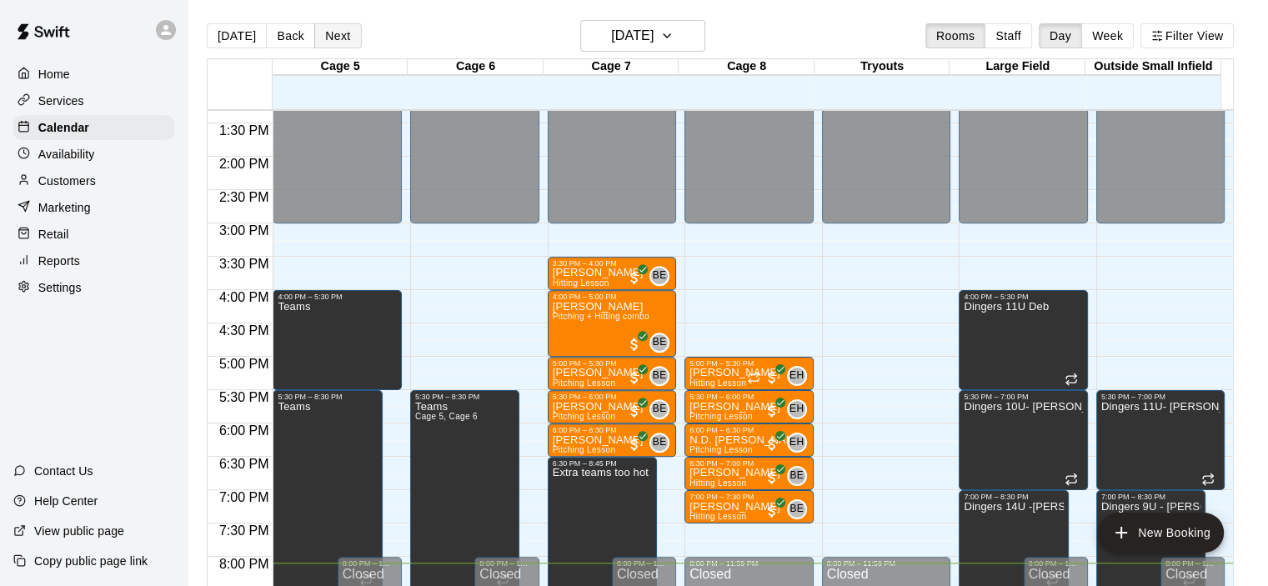
click at [335, 28] on button "Next" at bounding box center [337, 35] width 47 height 25
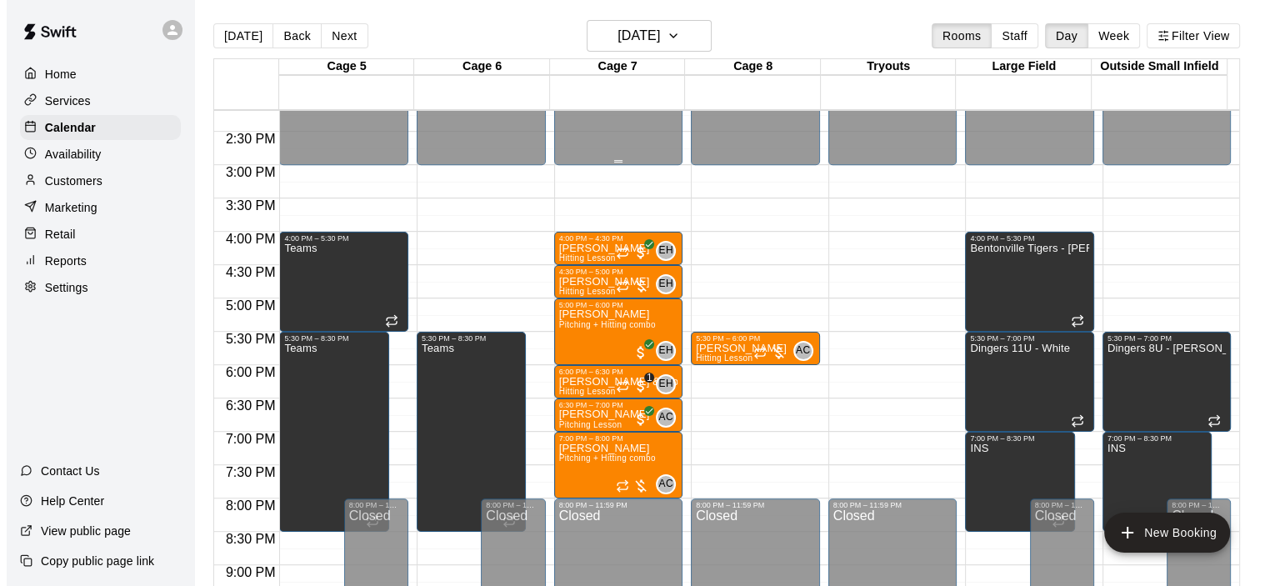
scroll to position [1054, 0]
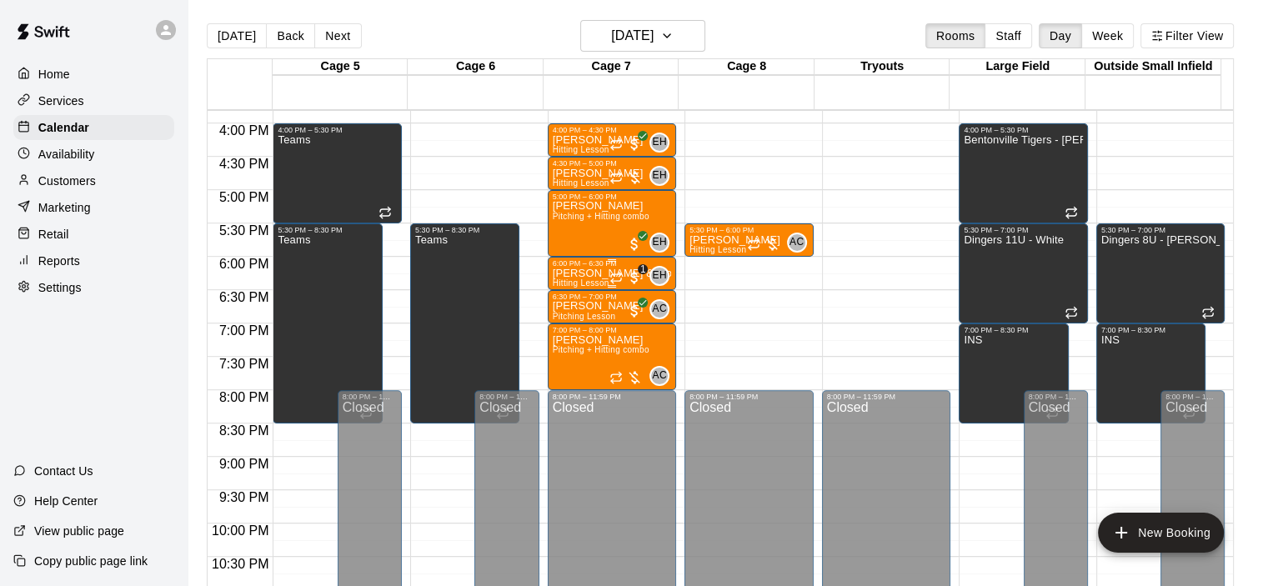
click at [610, 263] on div "6:00 PM – 6:30 PM" at bounding box center [612, 263] width 119 height 8
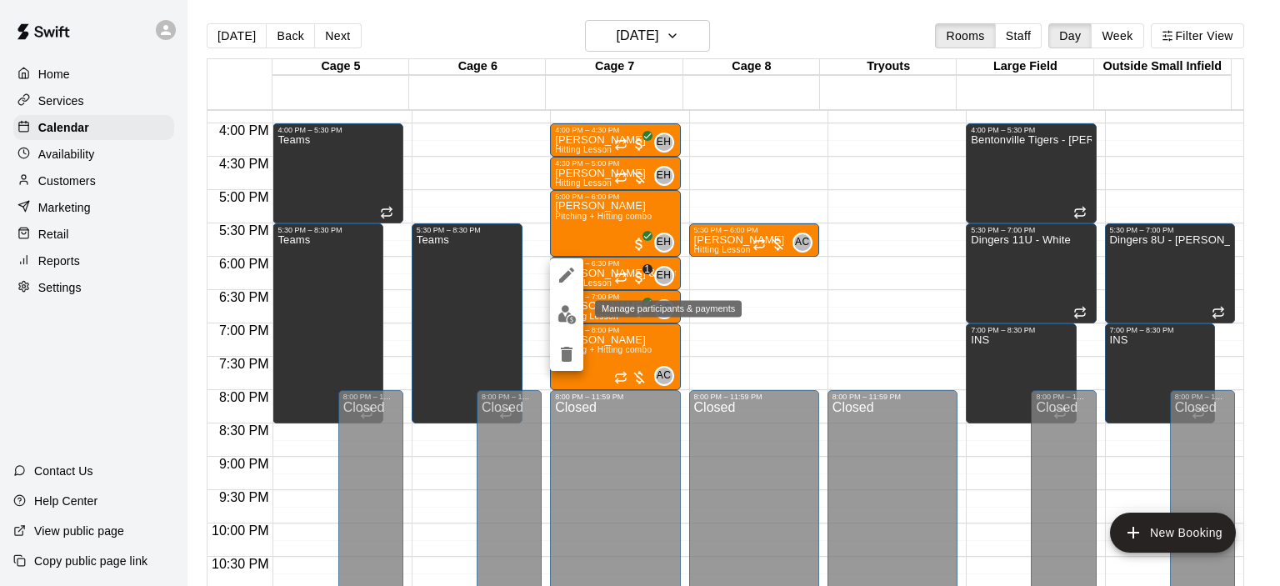
click at [568, 309] on img "edit" at bounding box center [567, 314] width 19 height 19
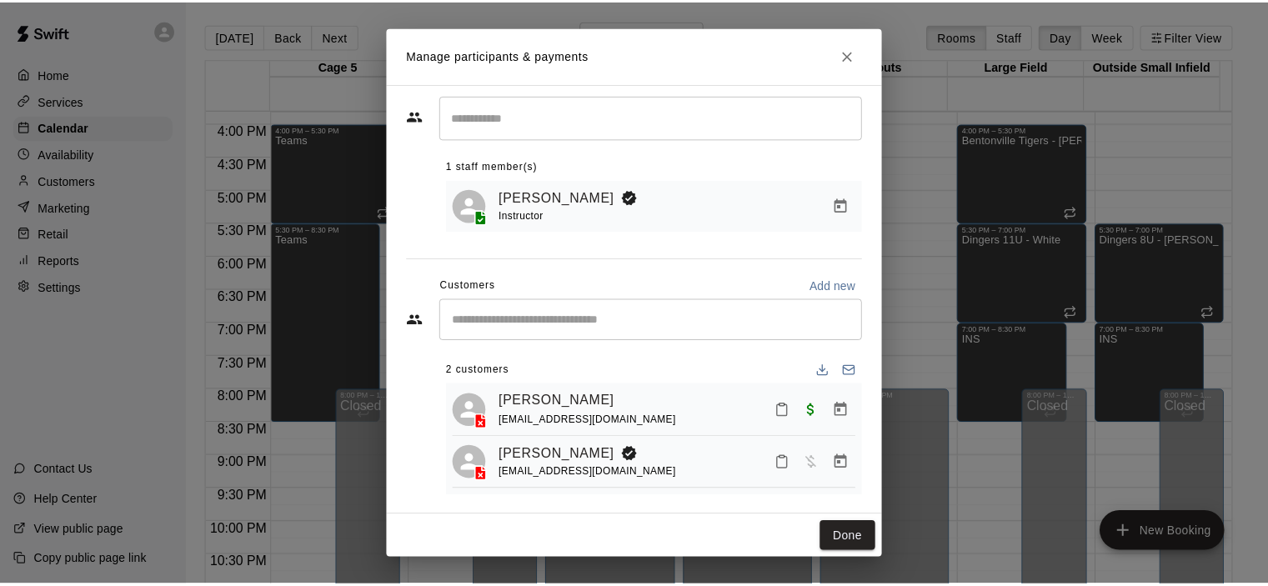
scroll to position [44, 0]
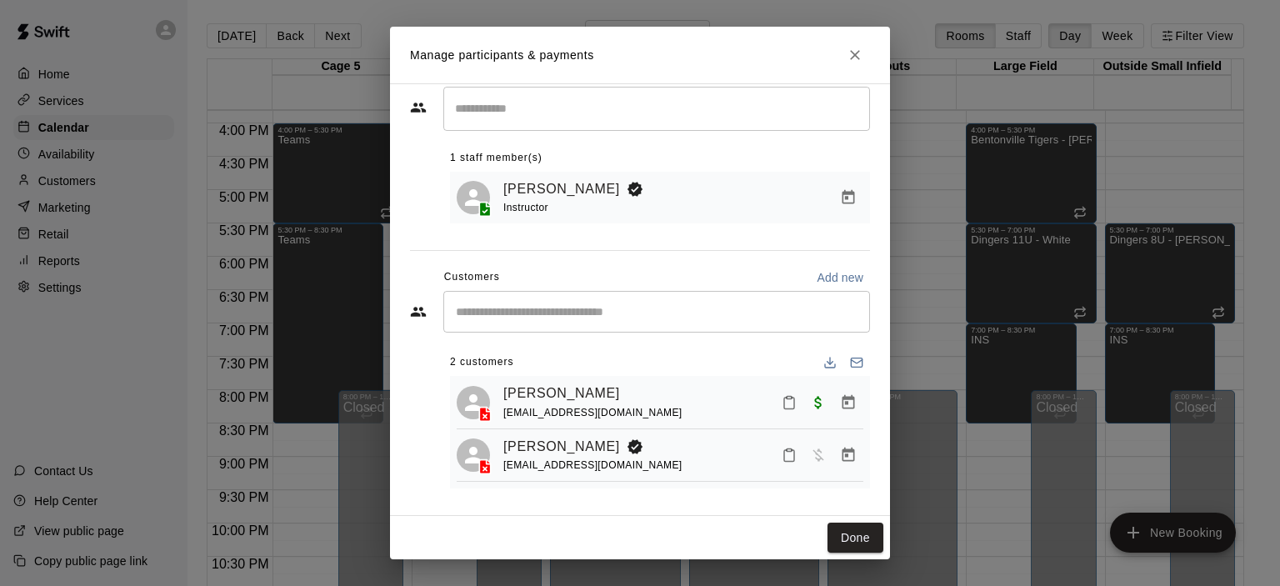
click at [862, 68] on h2 "Manage participants & payments" at bounding box center [640, 55] width 500 height 57
click at [862, 63] on button "Close" at bounding box center [855, 55] width 30 height 30
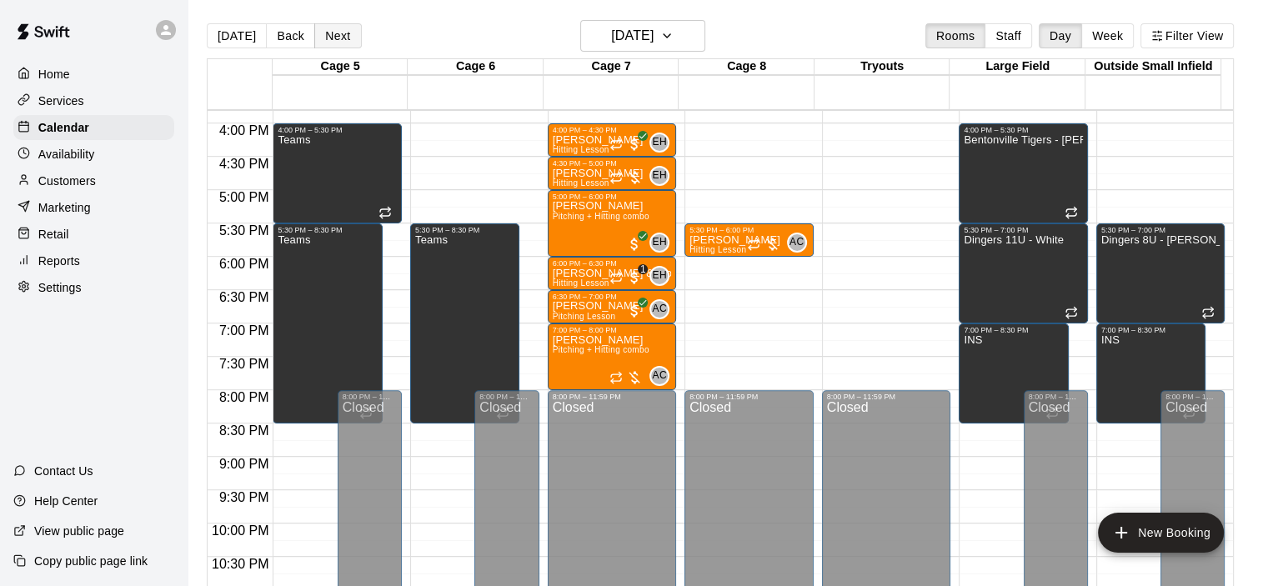
click at [328, 33] on button "Next" at bounding box center [337, 35] width 47 height 25
